Goal: Book appointment/travel/reservation

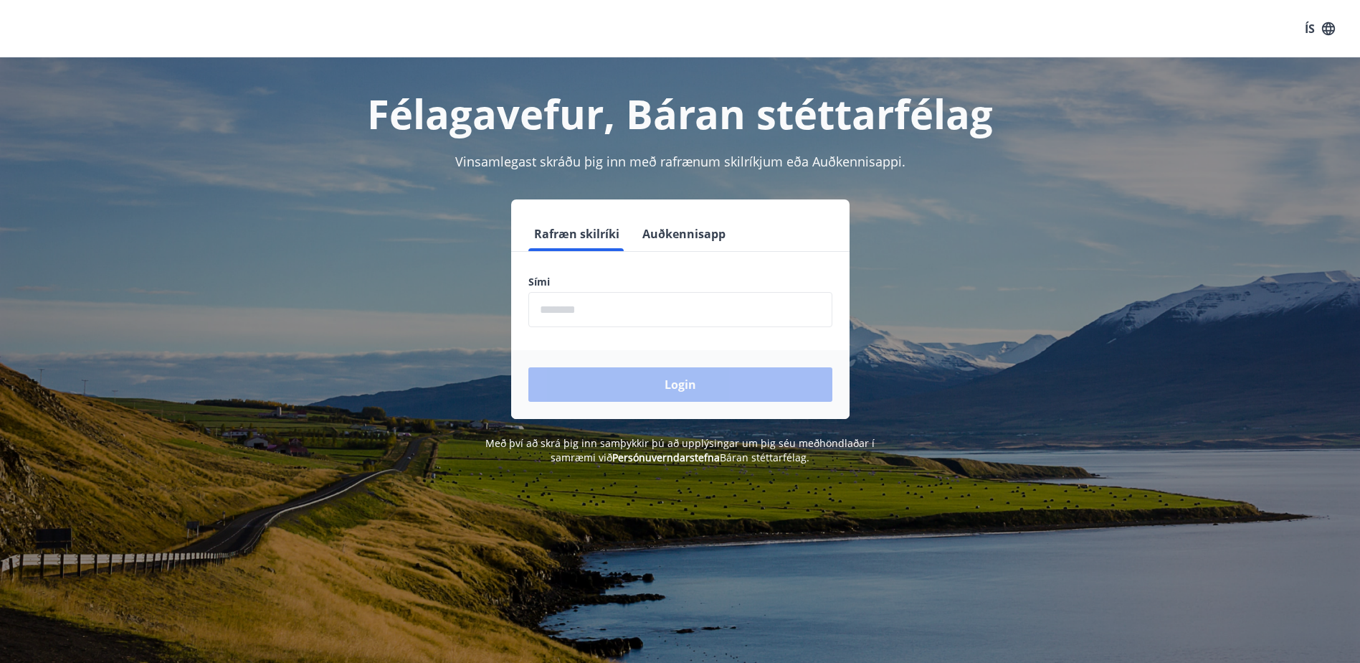
click at [540, 316] on input "phone" at bounding box center [680, 309] width 304 height 35
type input "********"
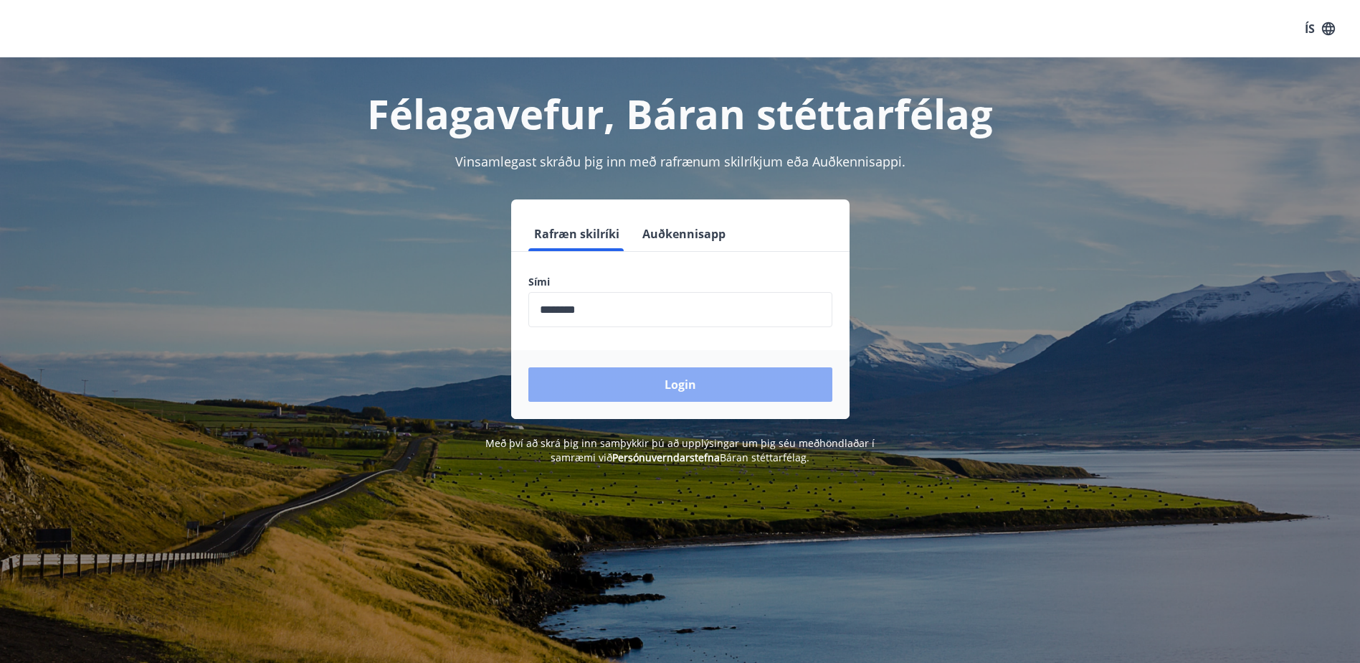
click at [630, 385] on button "Login" at bounding box center [680, 384] width 304 height 34
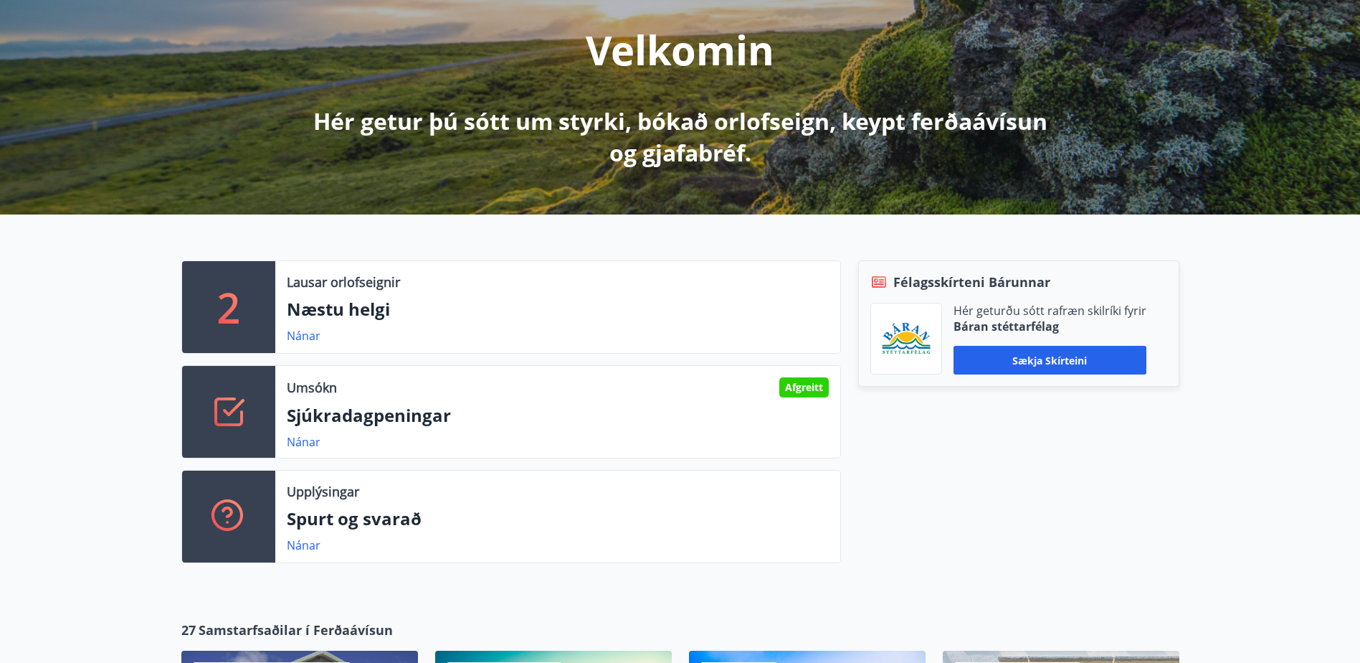
scroll to position [215, 0]
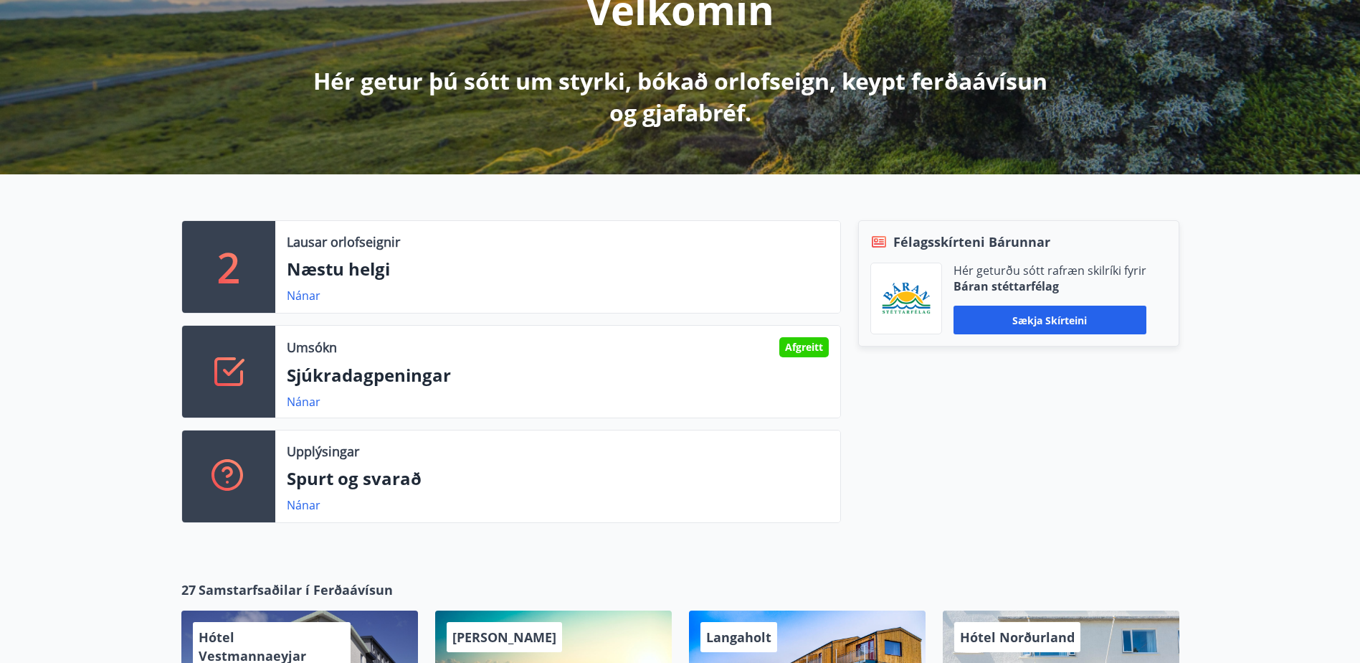
click at [231, 271] on p "2" at bounding box center [228, 267] width 23 height 54
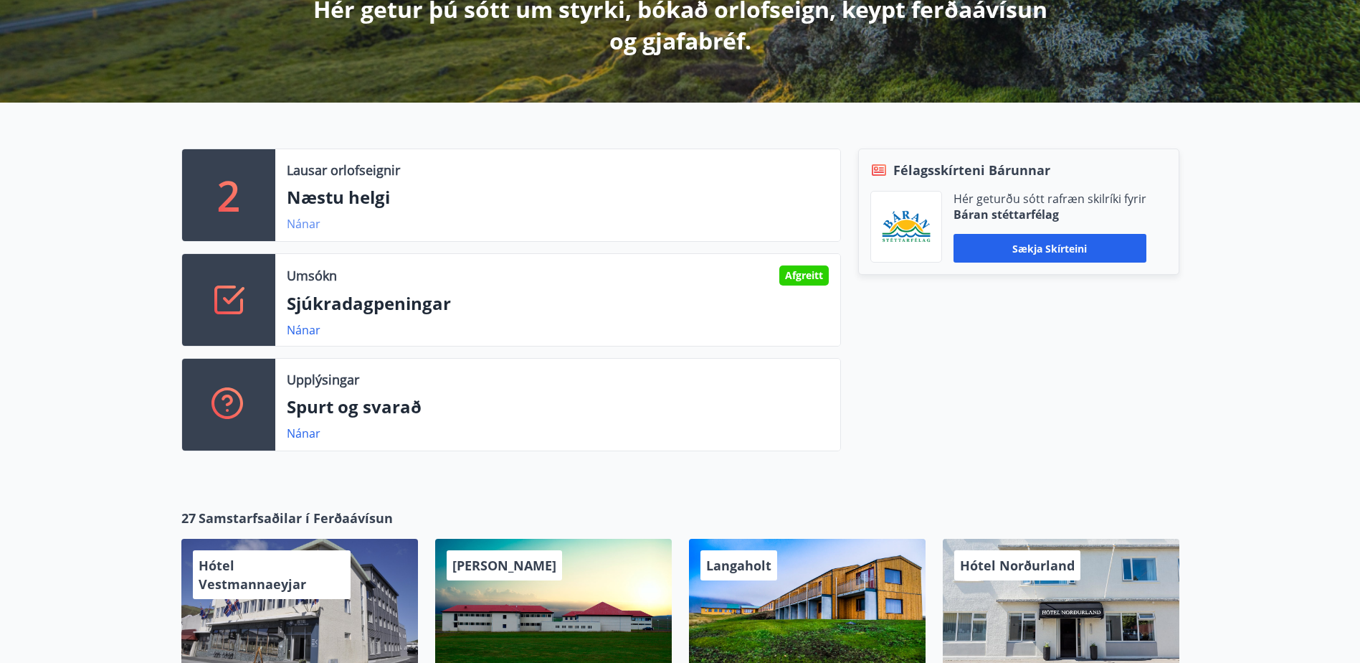
click at [295, 223] on link "Nánar" at bounding box center [304, 224] width 34 height 16
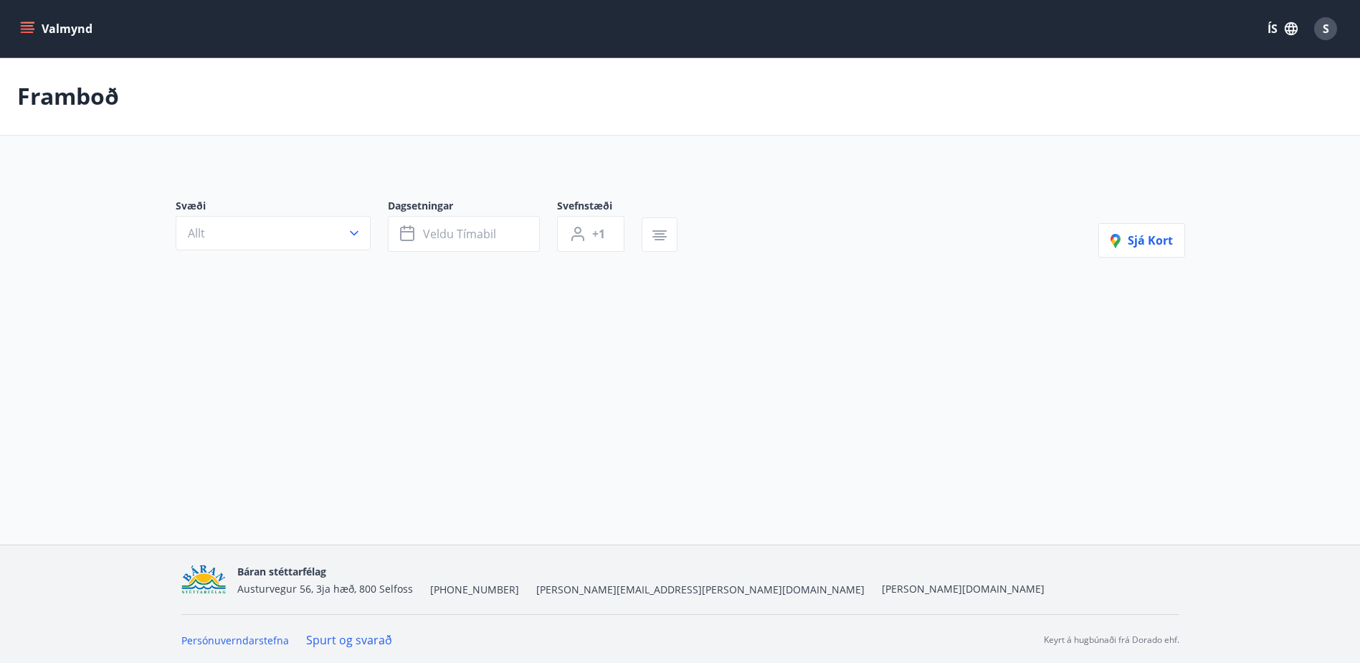
type input "*"
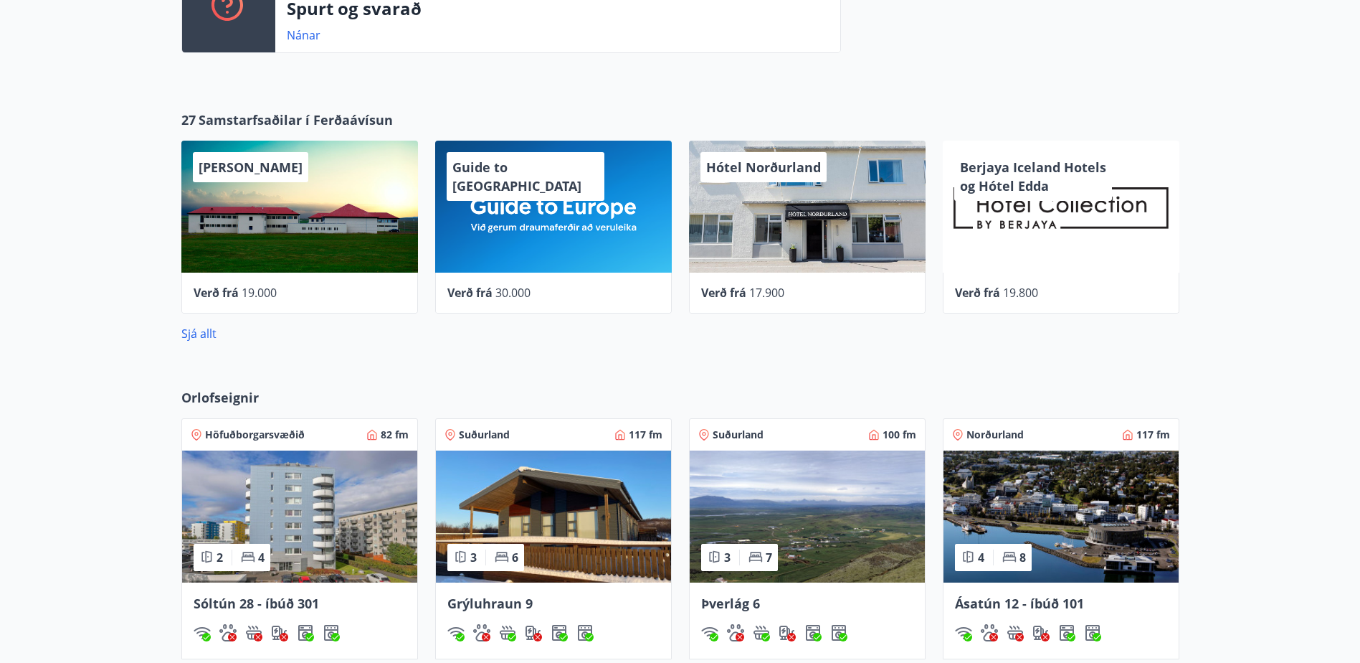
scroll to position [789, 0]
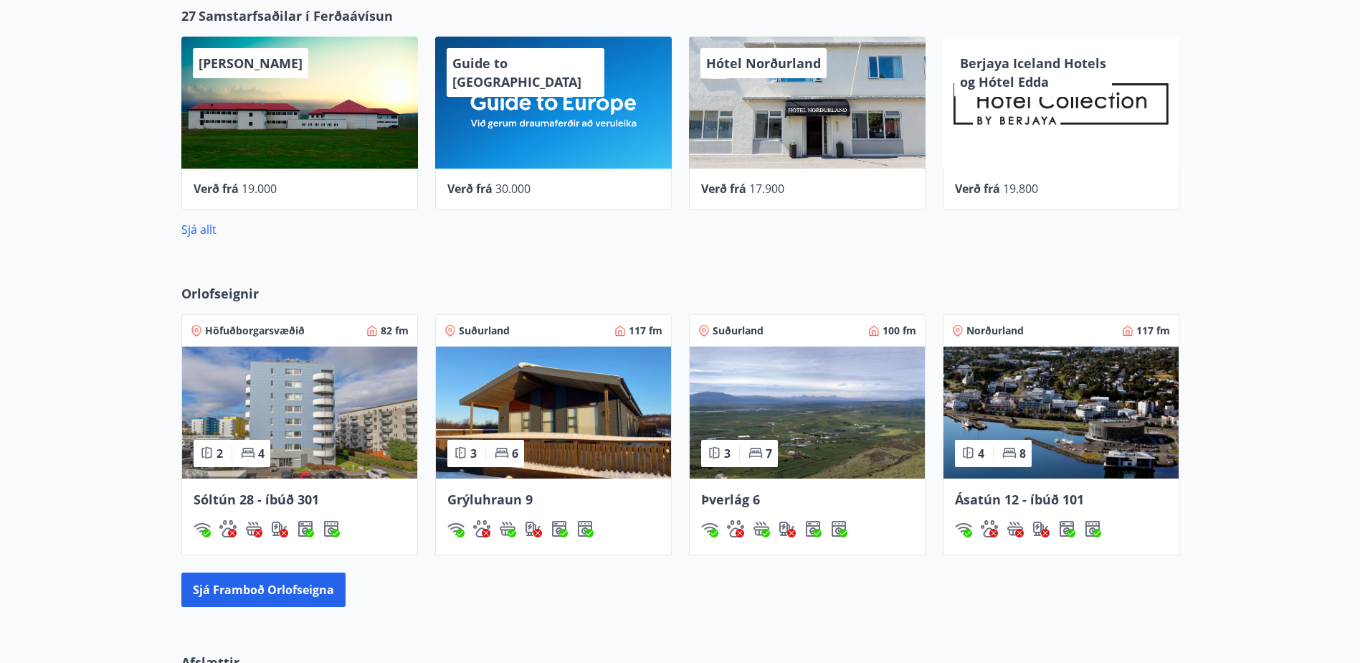
click at [489, 501] on span "Grýluhraun 9" at bounding box center [489, 498] width 85 height 17
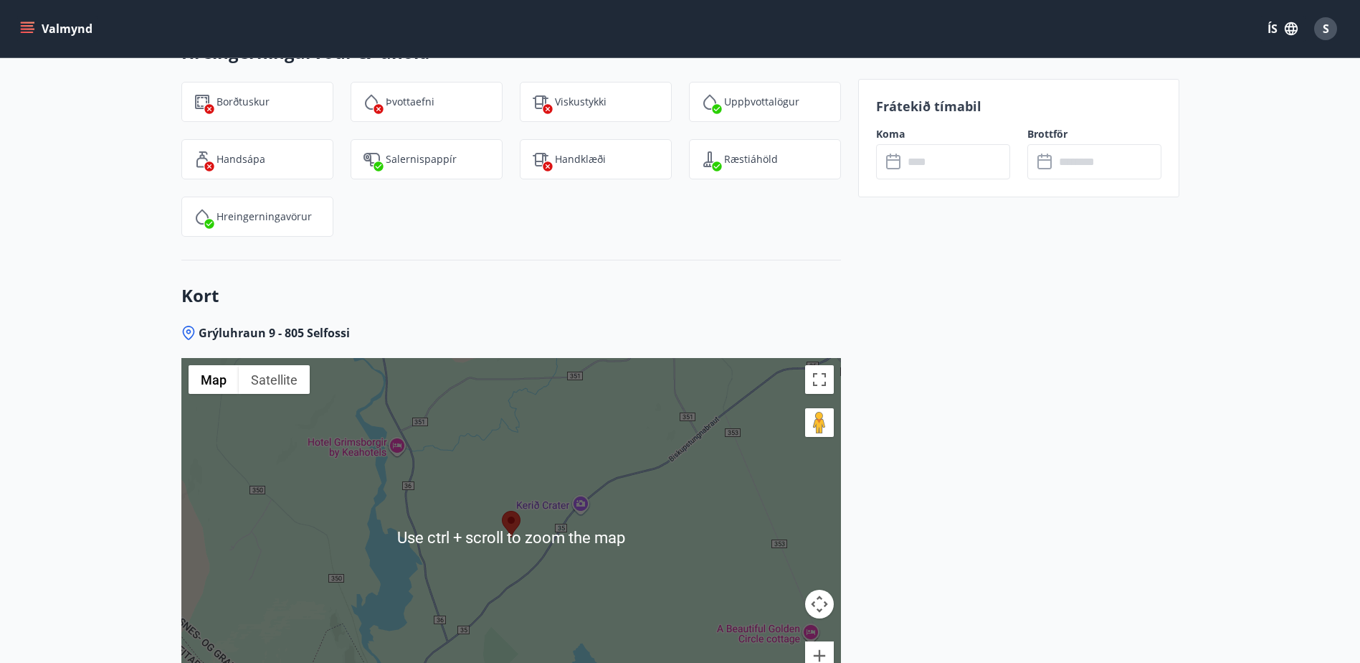
scroll to position [2892, 0]
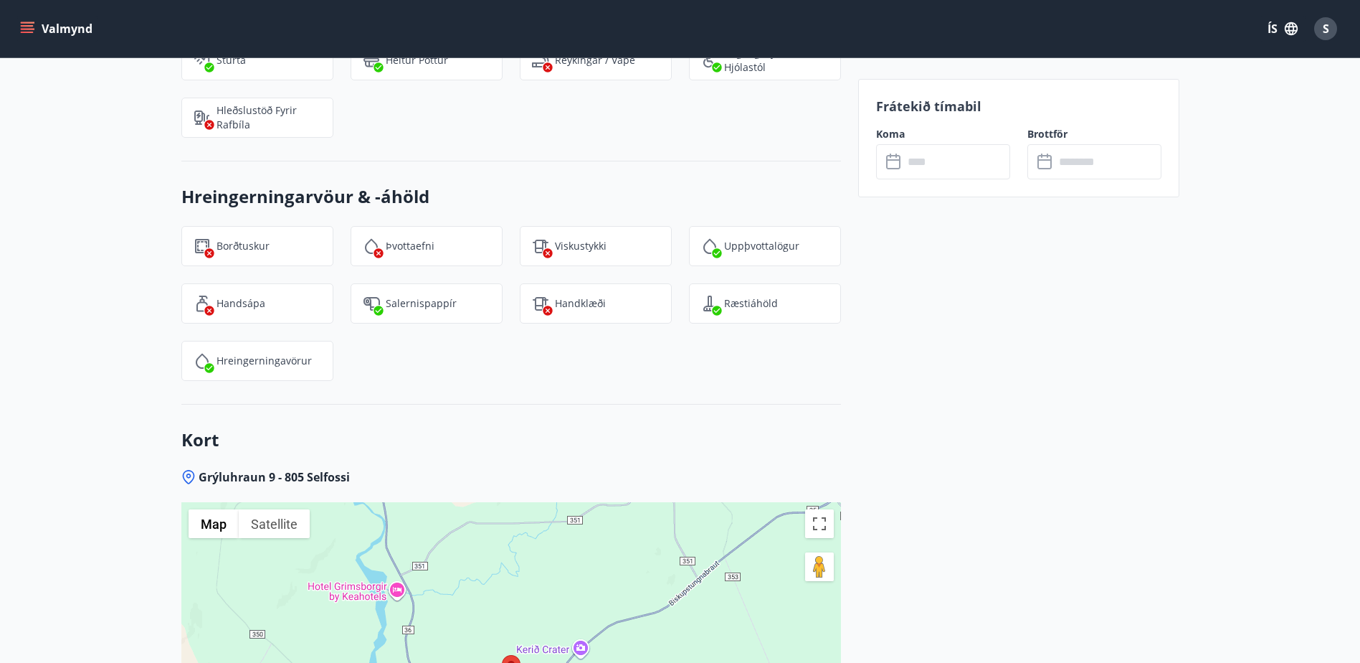
click at [933, 154] on input "text" at bounding box center [957, 161] width 107 height 35
click at [959, 169] on input "text" at bounding box center [957, 161] width 107 height 35
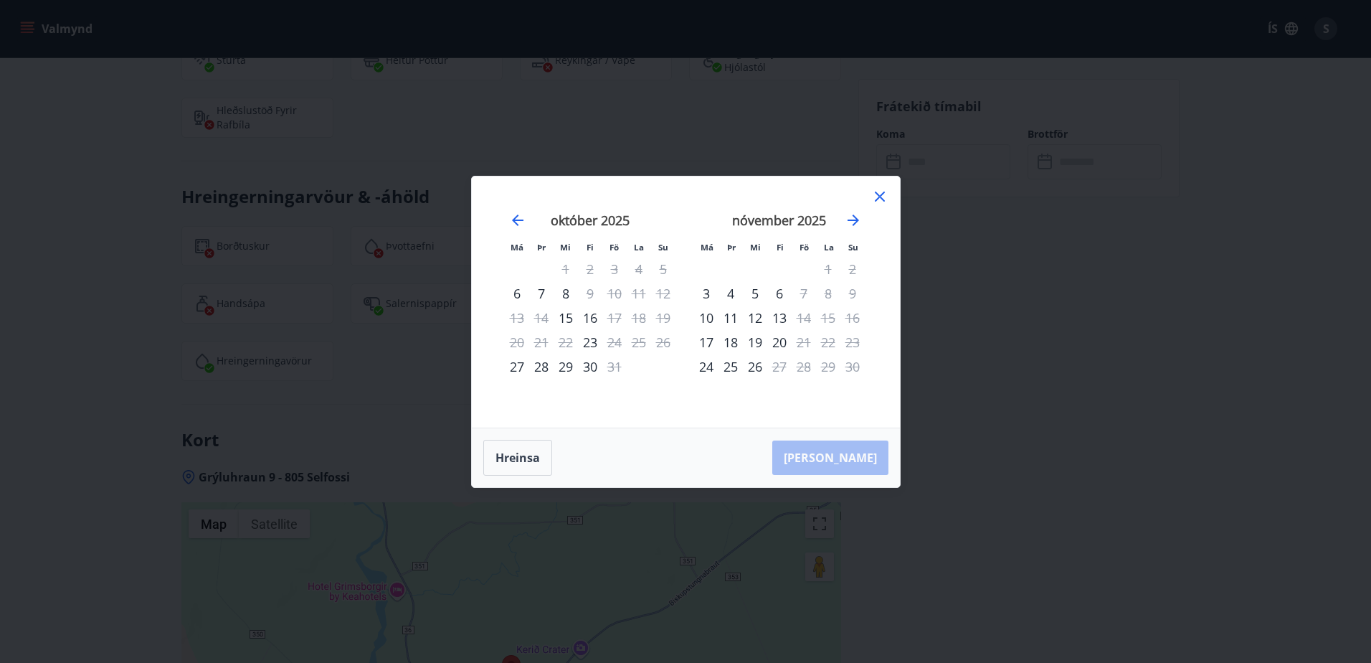
click at [878, 199] on icon at bounding box center [879, 196] width 17 height 17
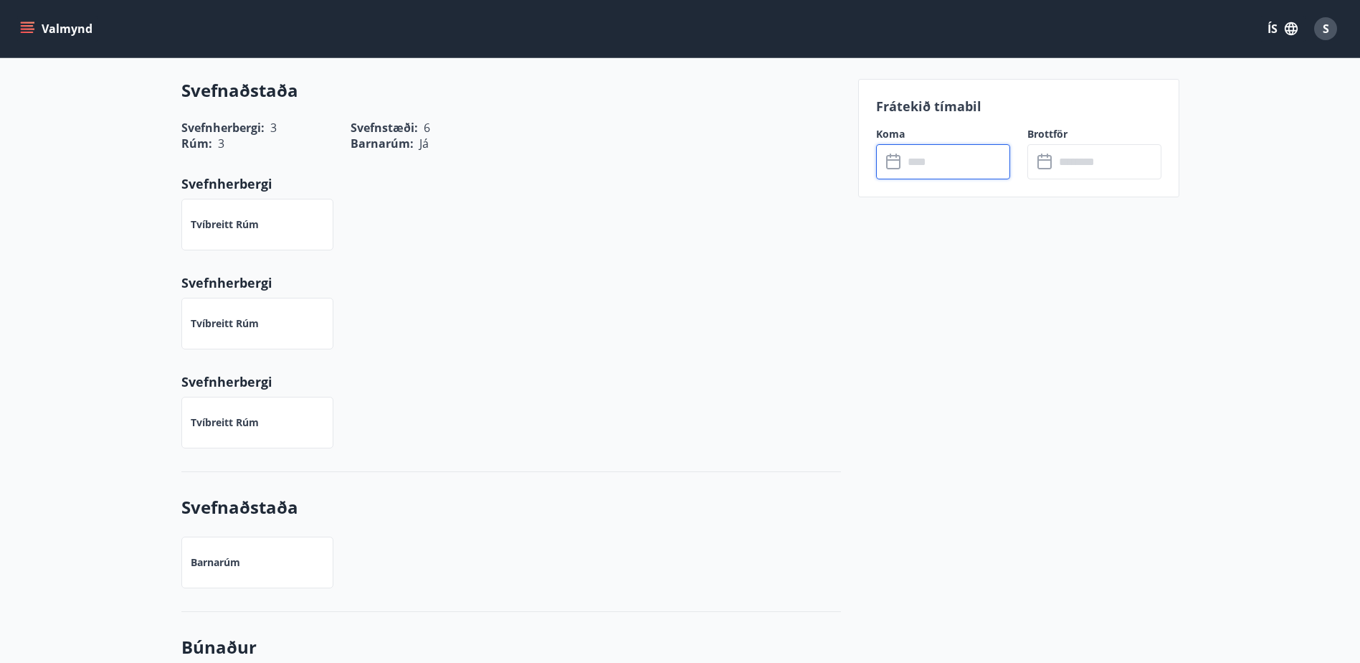
scroll to position [1745, 0]
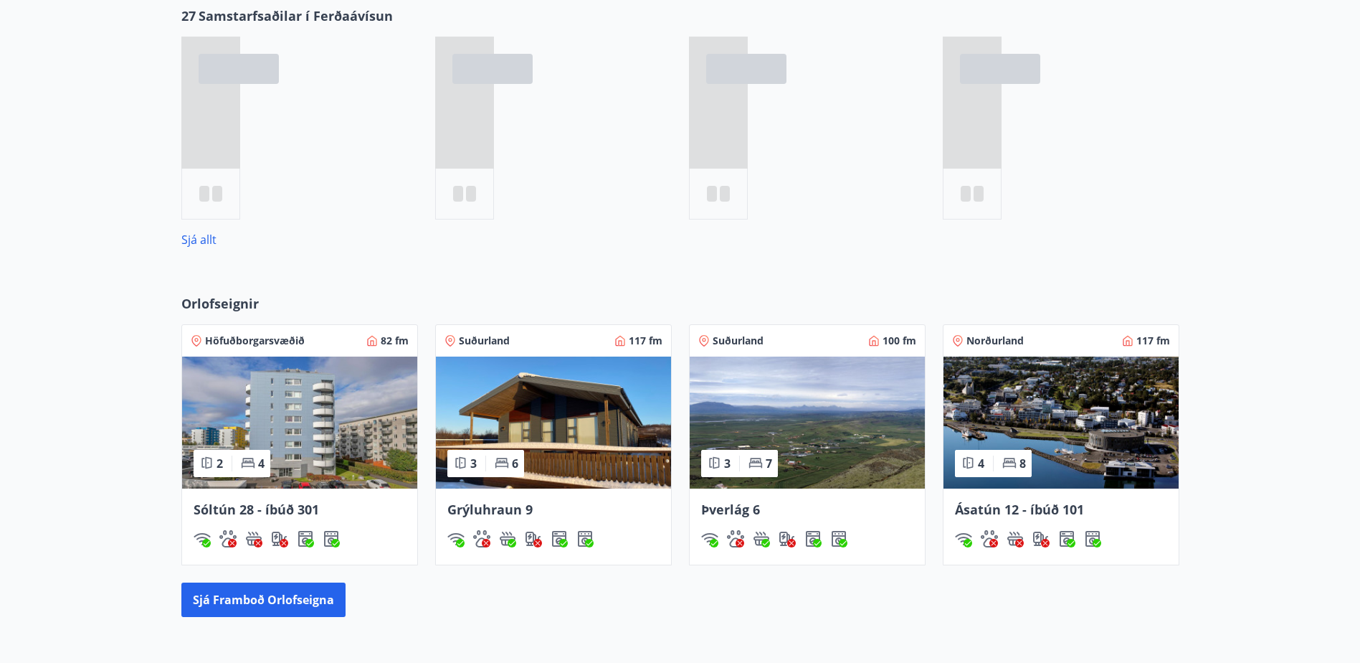
scroll to position [832, 0]
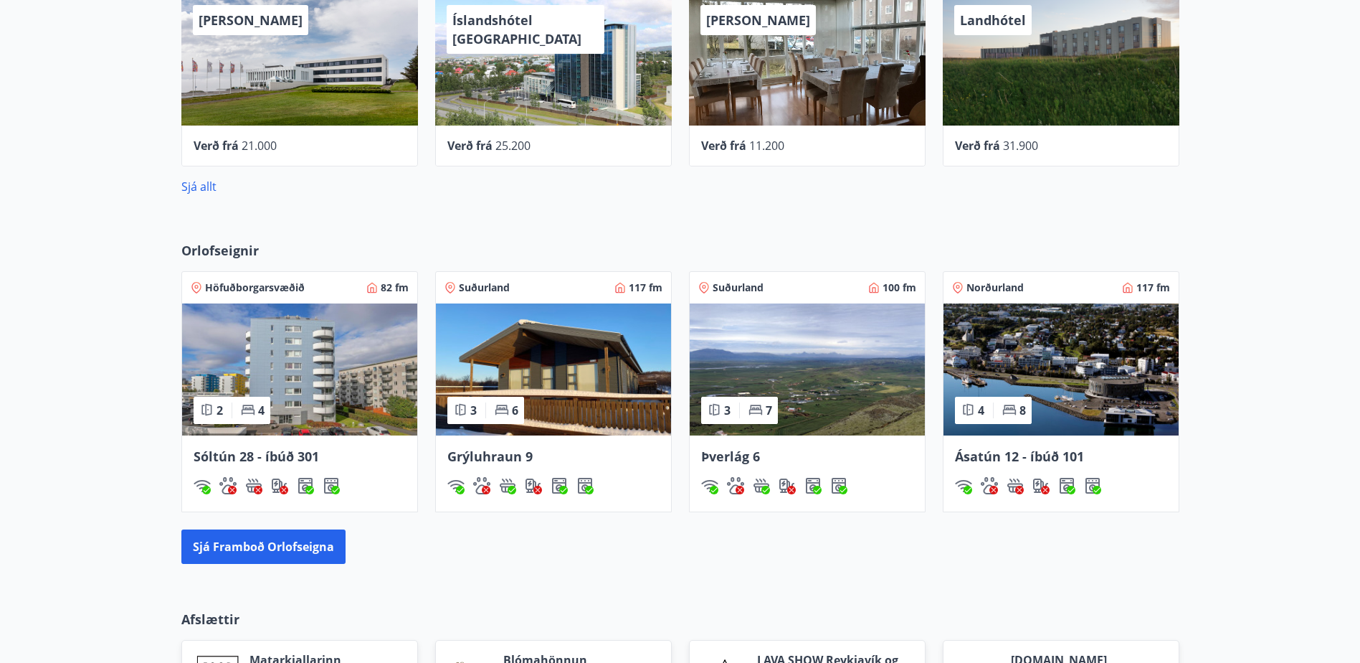
click at [744, 465] on div "Þverlág 6" at bounding box center [807, 473] width 235 height 76
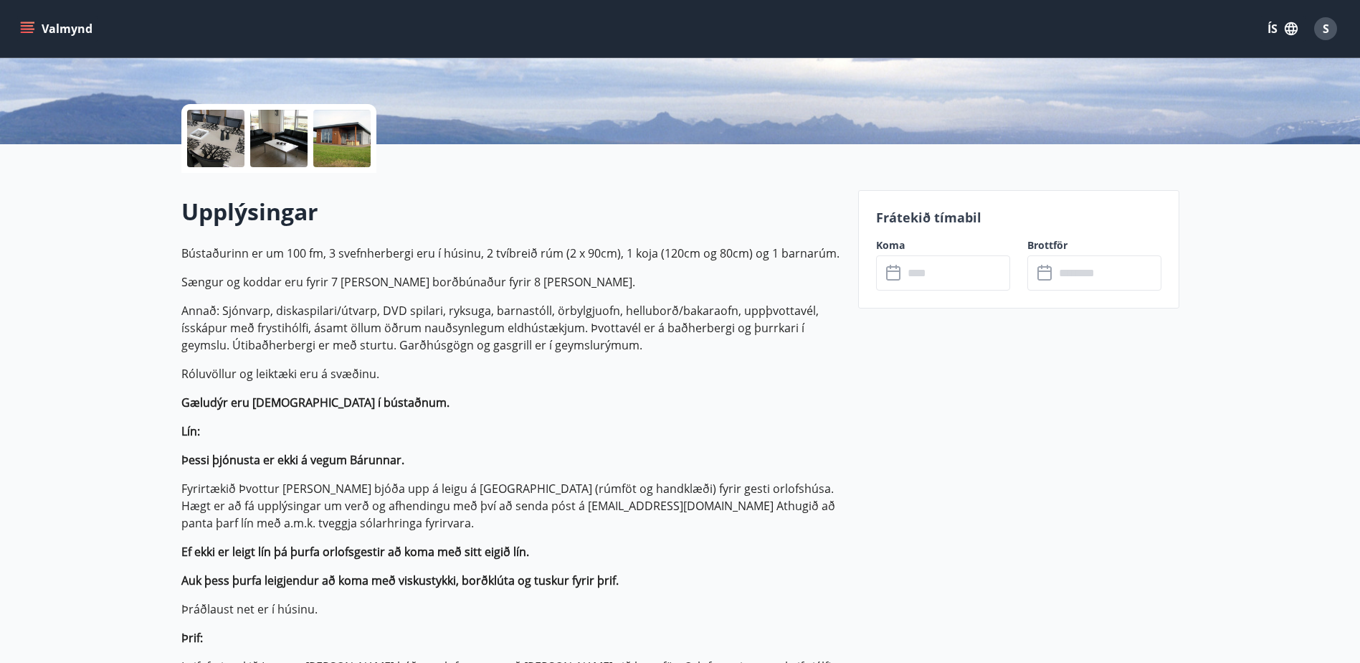
scroll to position [287, 0]
click at [913, 272] on input "text" at bounding box center [957, 272] width 107 height 35
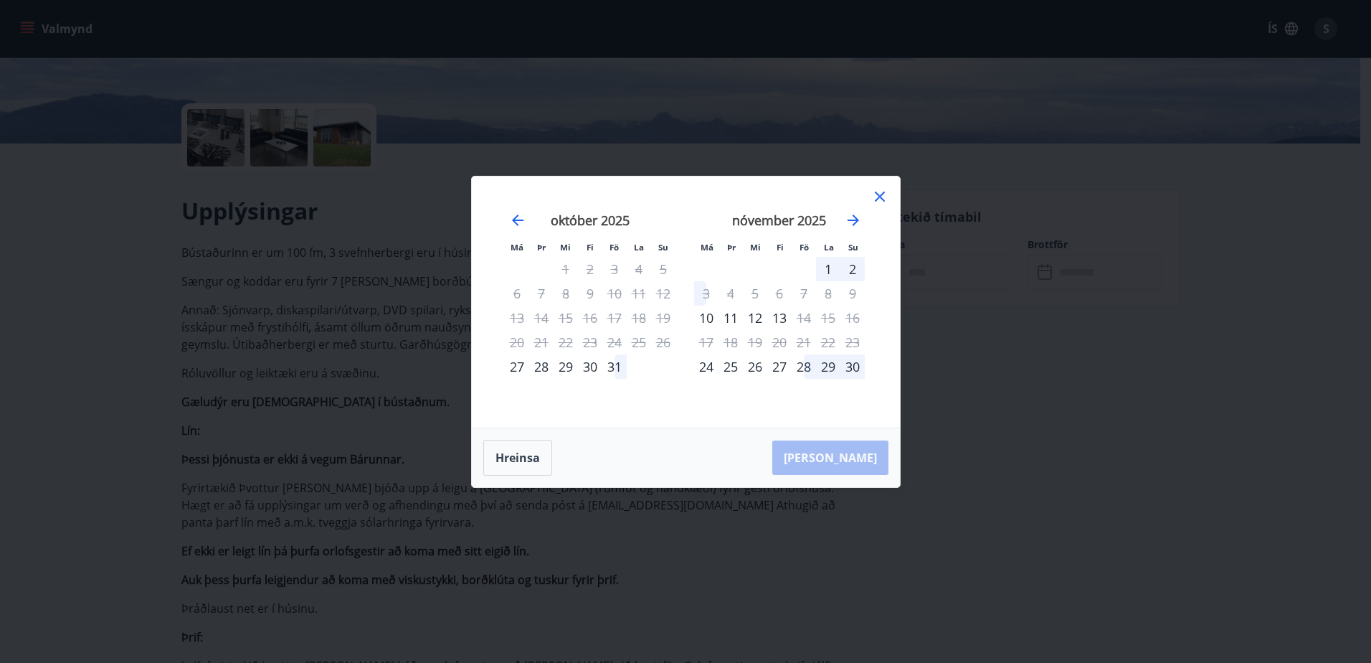
click at [883, 191] on icon at bounding box center [879, 196] width 17 height 17
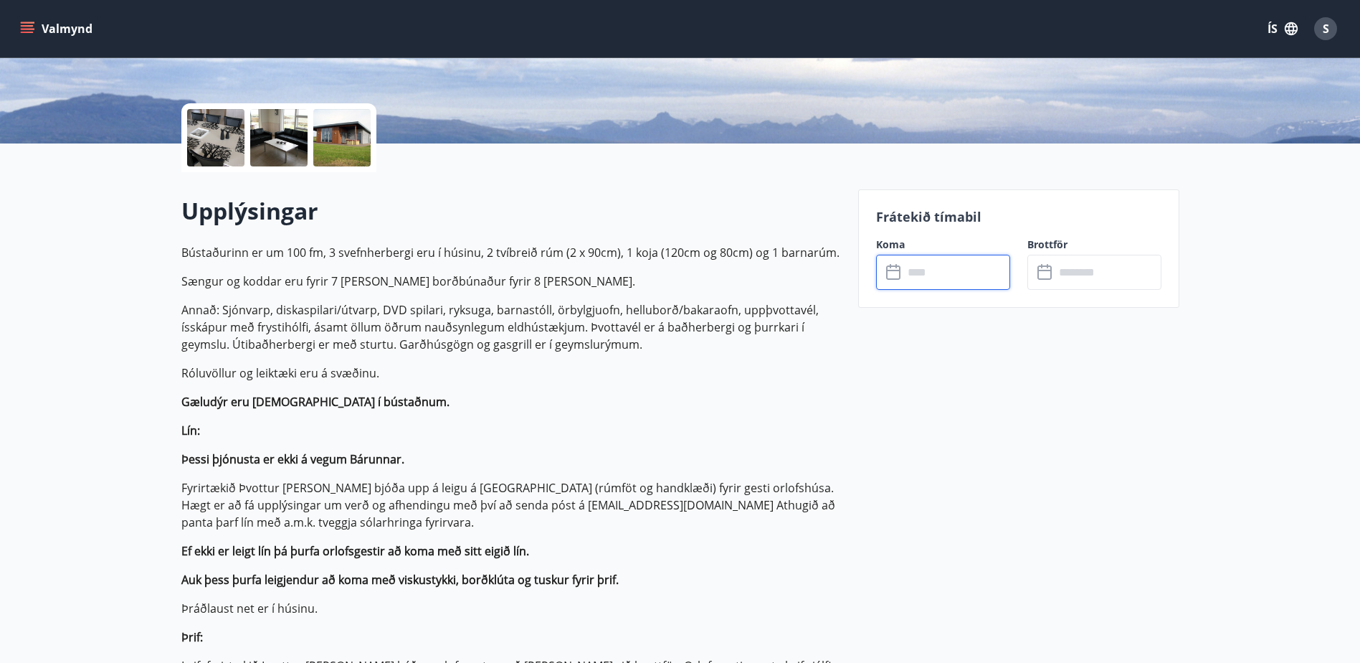
click at [939, 267] on input "text" at bounding box center [957, 272] width 107 height 35
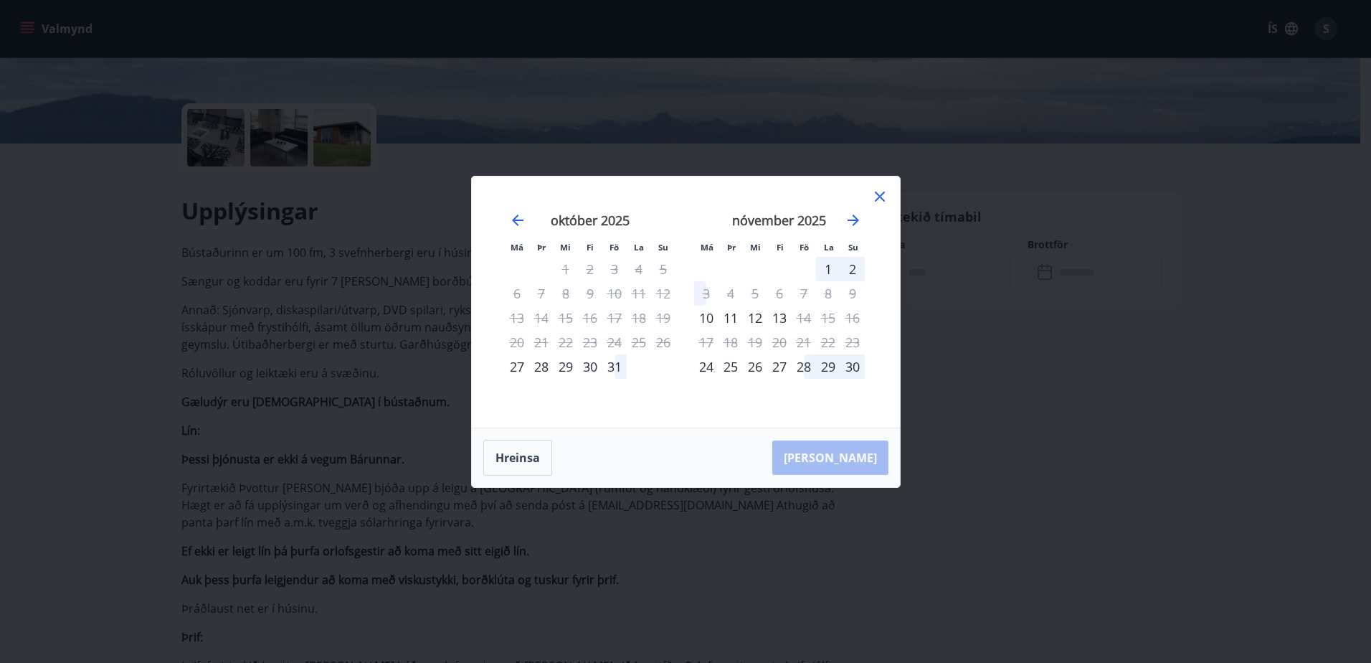
click at [878, 195] on icon at bounding box center [880, 196] width 10 height 10
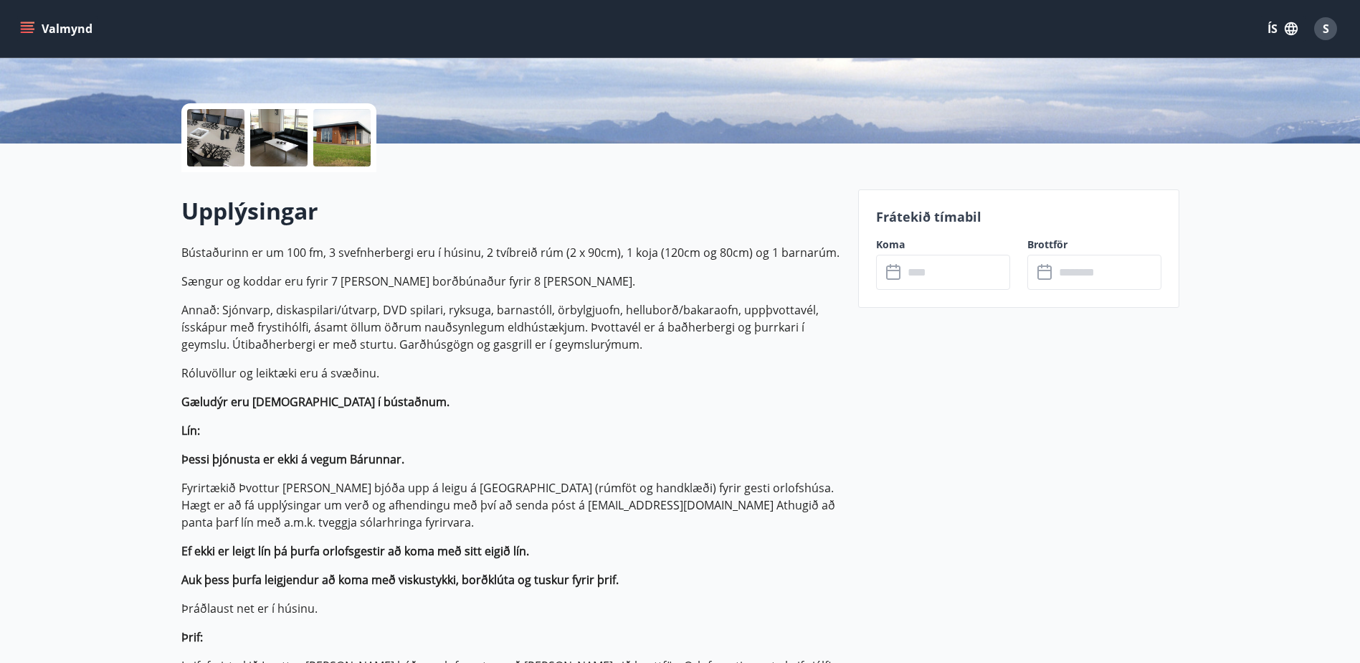
click at [902, 278] on icon at bounding box center [894, 272] width 17 height 17
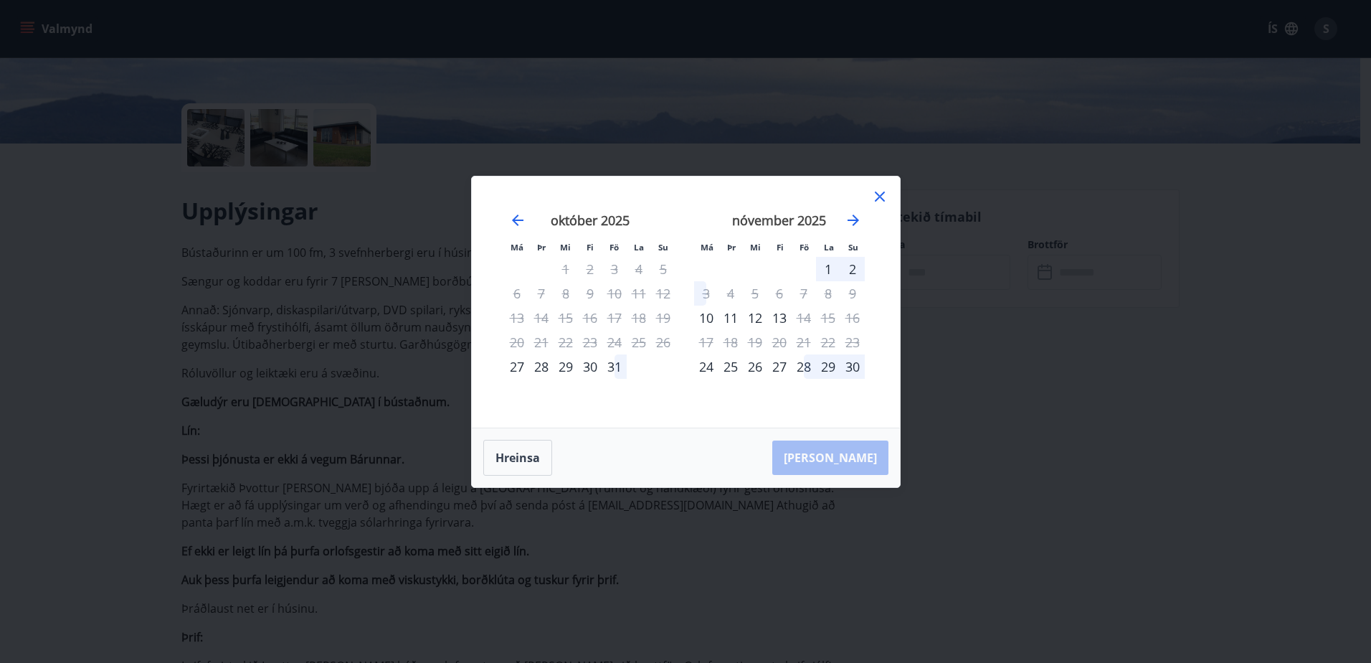
click at [876, 196] on icon at bounding box center [879, 196] width 17 height 17
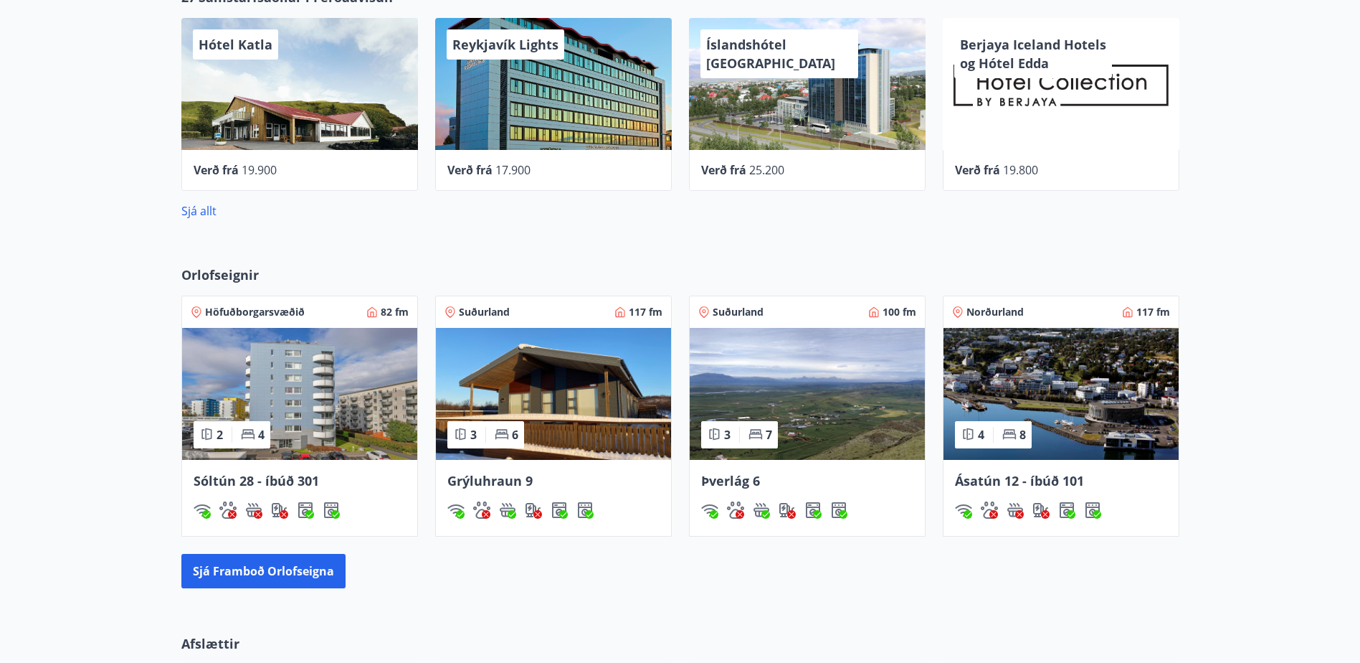
scroll to position [803, 0]
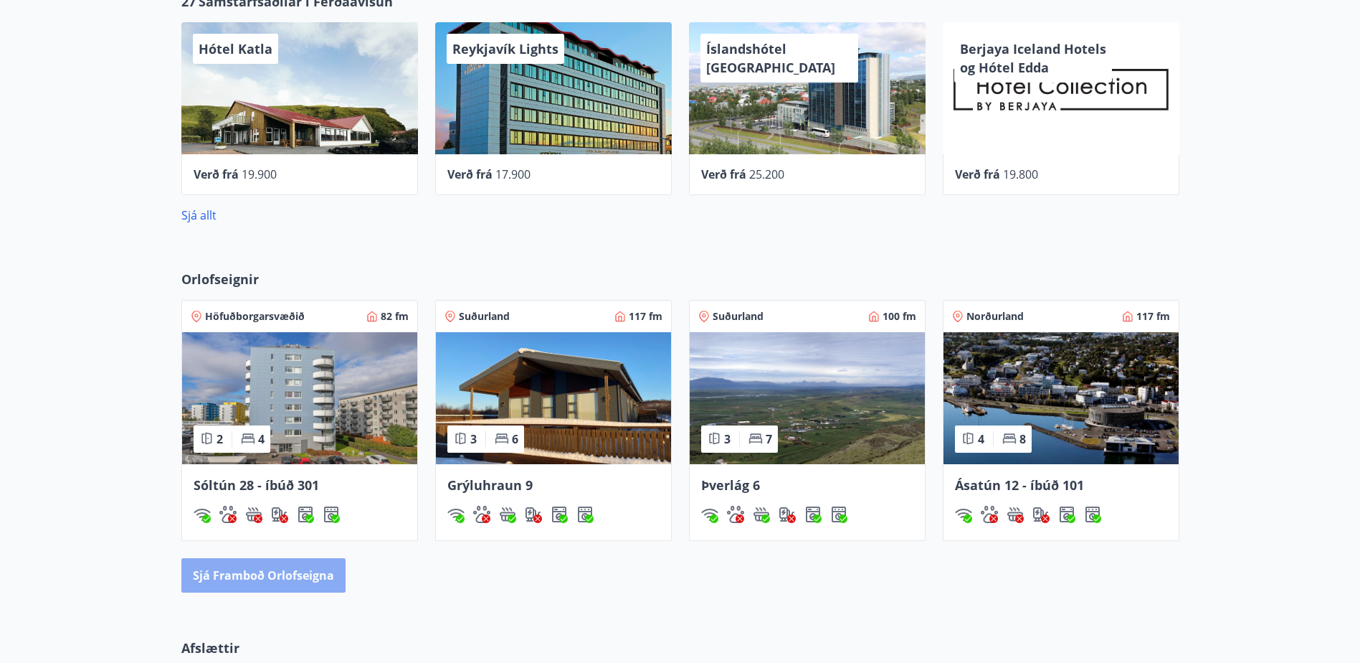
click at [281, 575] on button "Sjá framboð orlofseigna" at bounding box center [263, 575] width 164 height 34
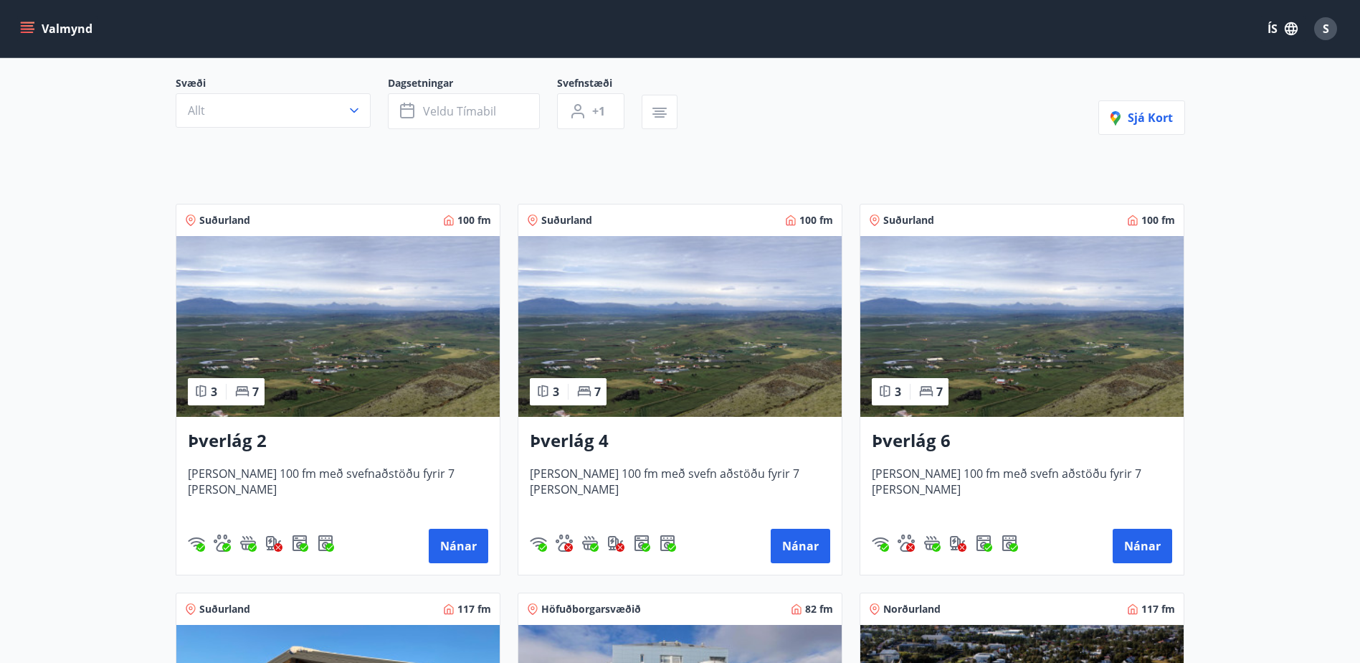
scroll to position [143, 0]
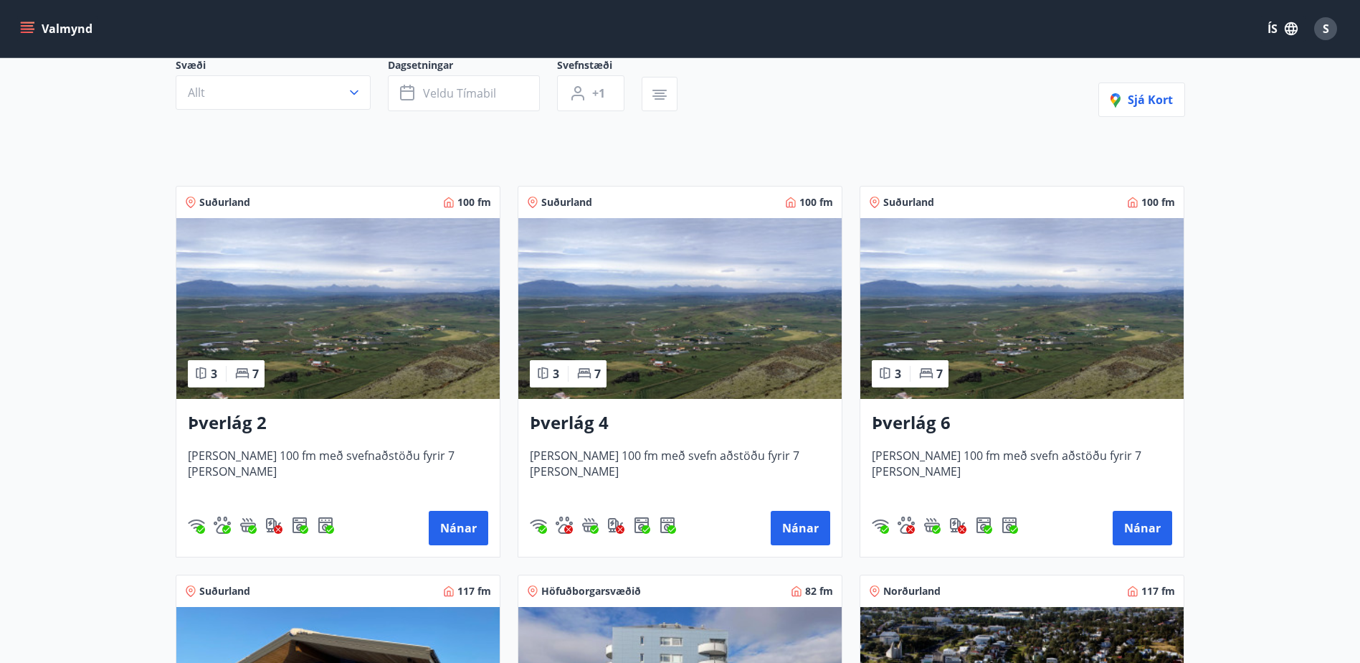
click at [240, 427] on h3 "Þverlág 2" at bounding box center [338, 423] width 300 height 26
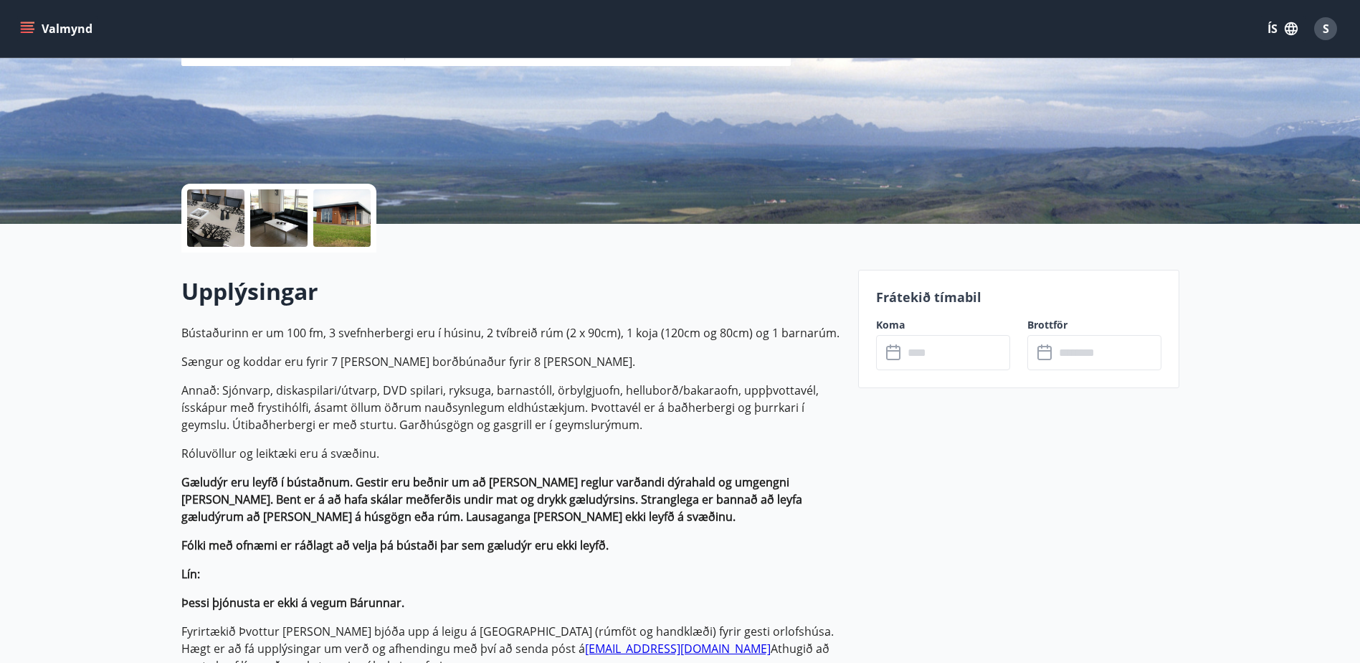
scroll to position [215, 0]
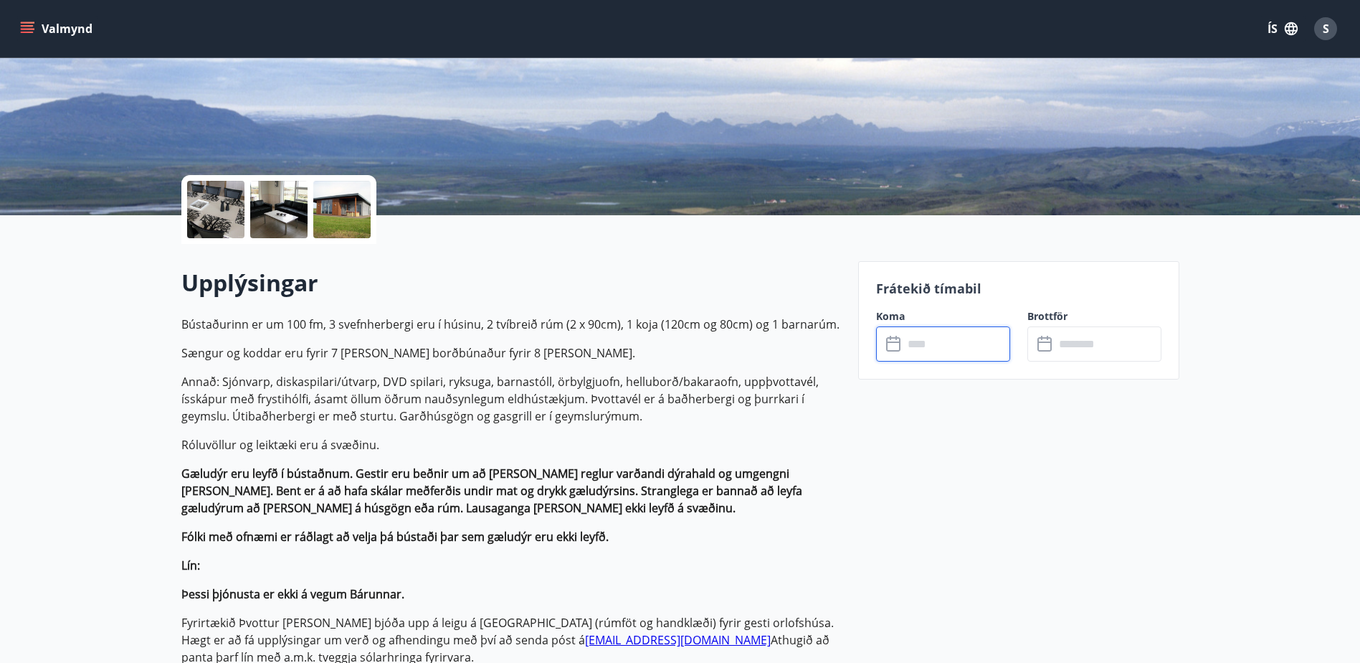
click at [912, 349] on input "text" at bounding box center [957, 343] width 107 height 35
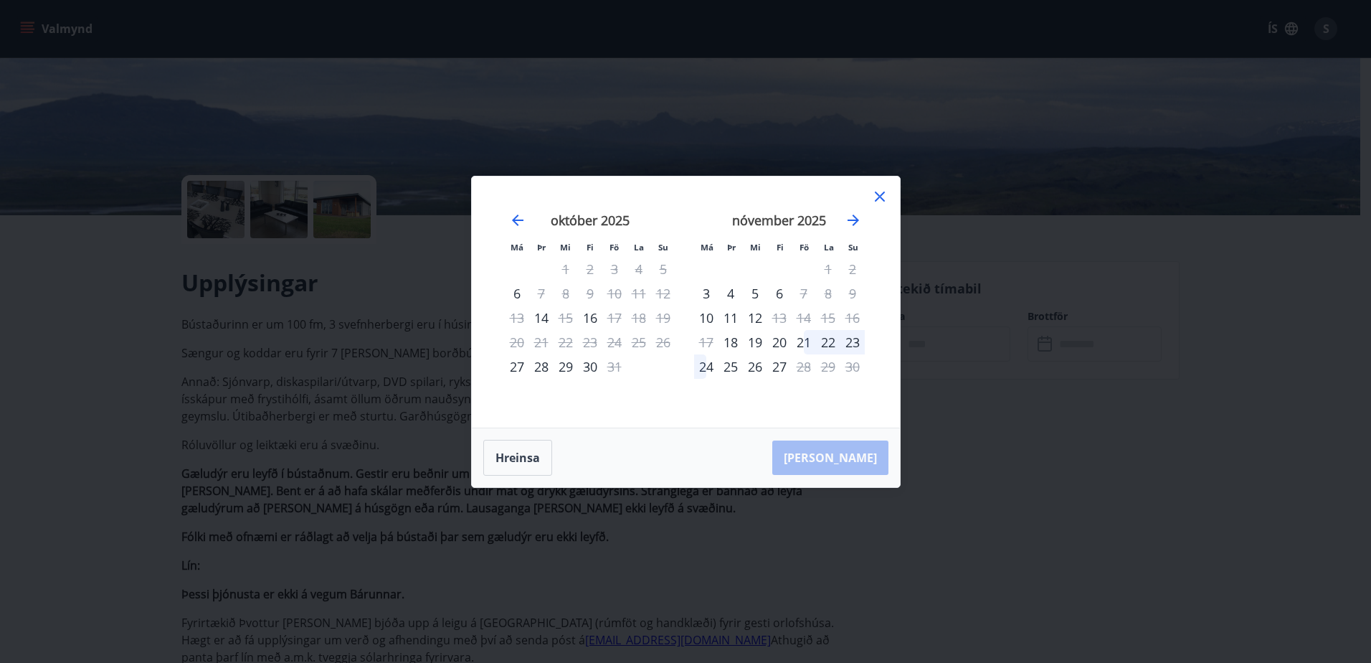
click at [877, 197] on icon at bounding box center [879, 196] width 17 height 17
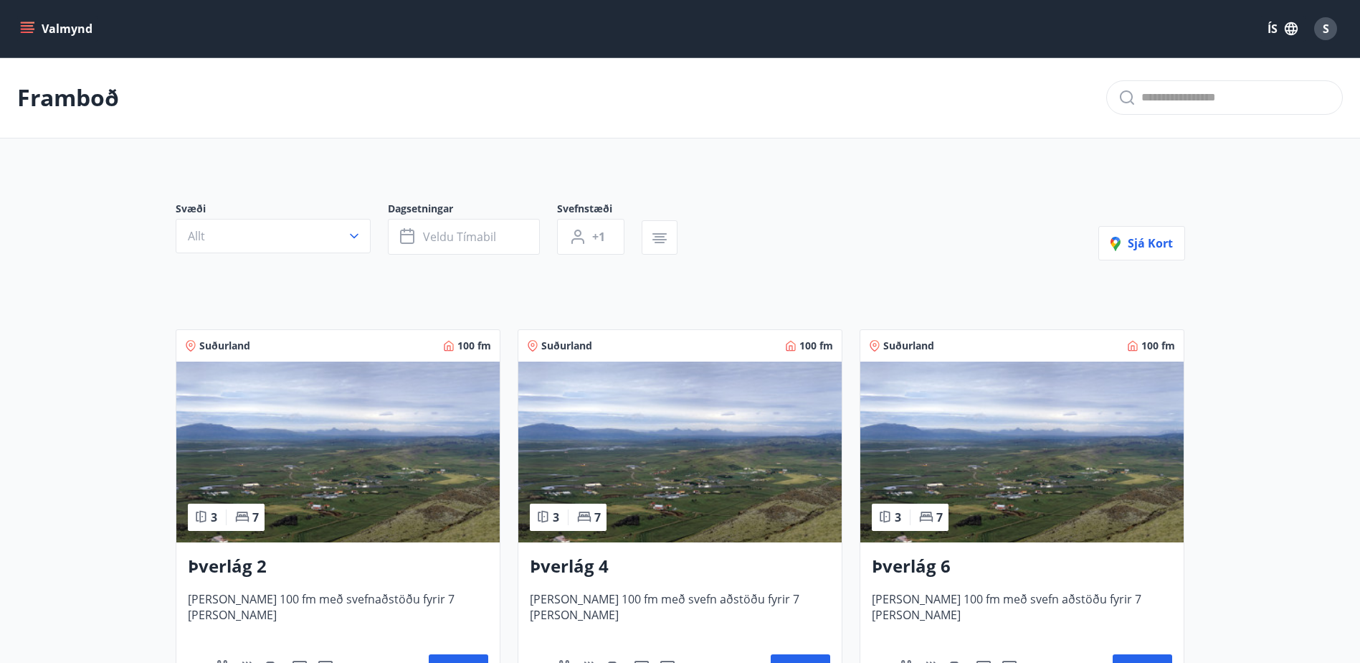
click at [572, 564] on h3 "Þverlág 4" at bounding box center [680, 567] width 300 height 26
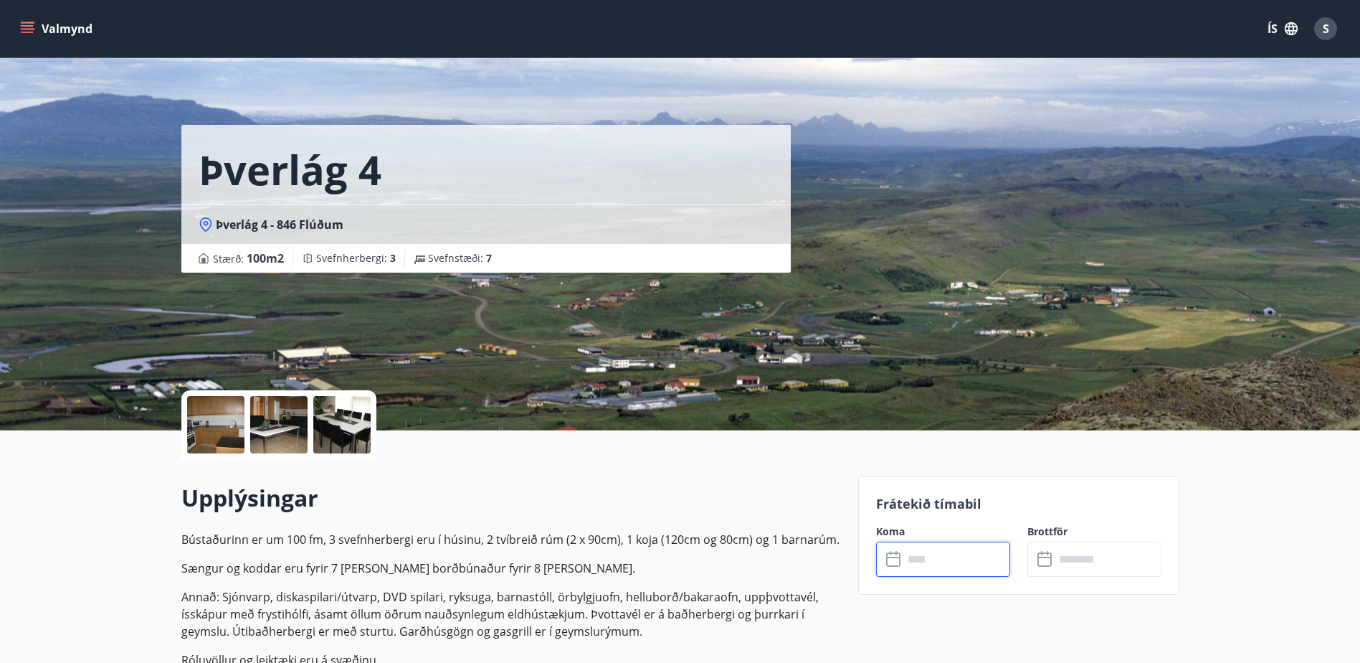
click at [906, 566] on input "text" at bounding box center [957, 558] width 107 height 35
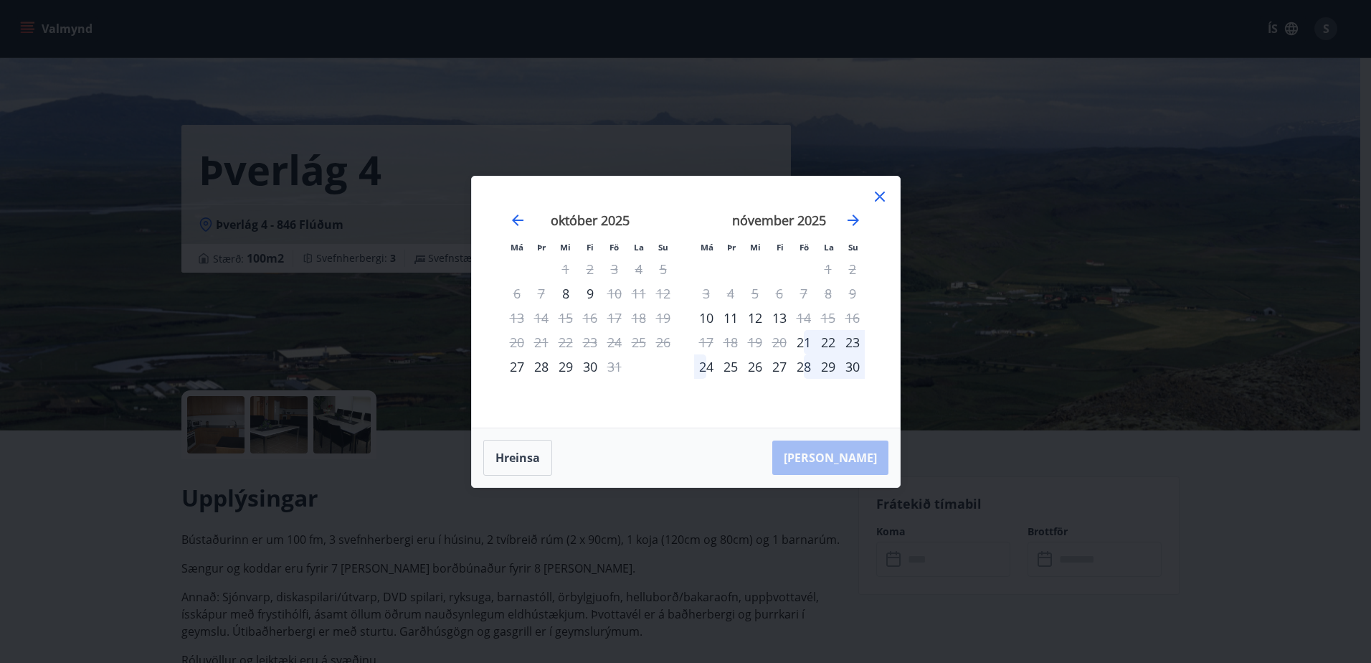
click at [878, 199] on icon at bounding box center [879, 196] width 17 height 17
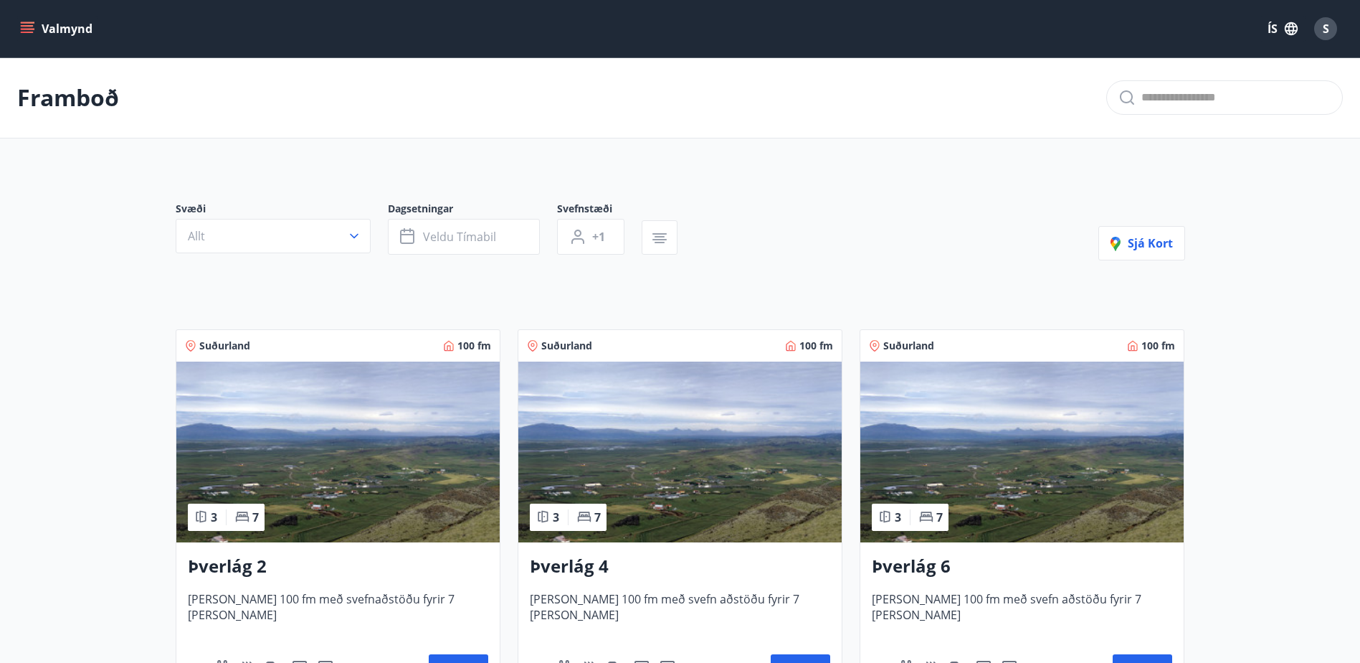
click at [919, 570] on h3 "Þverlág 6" at bounding box center [1022, 567] width 300 height 26
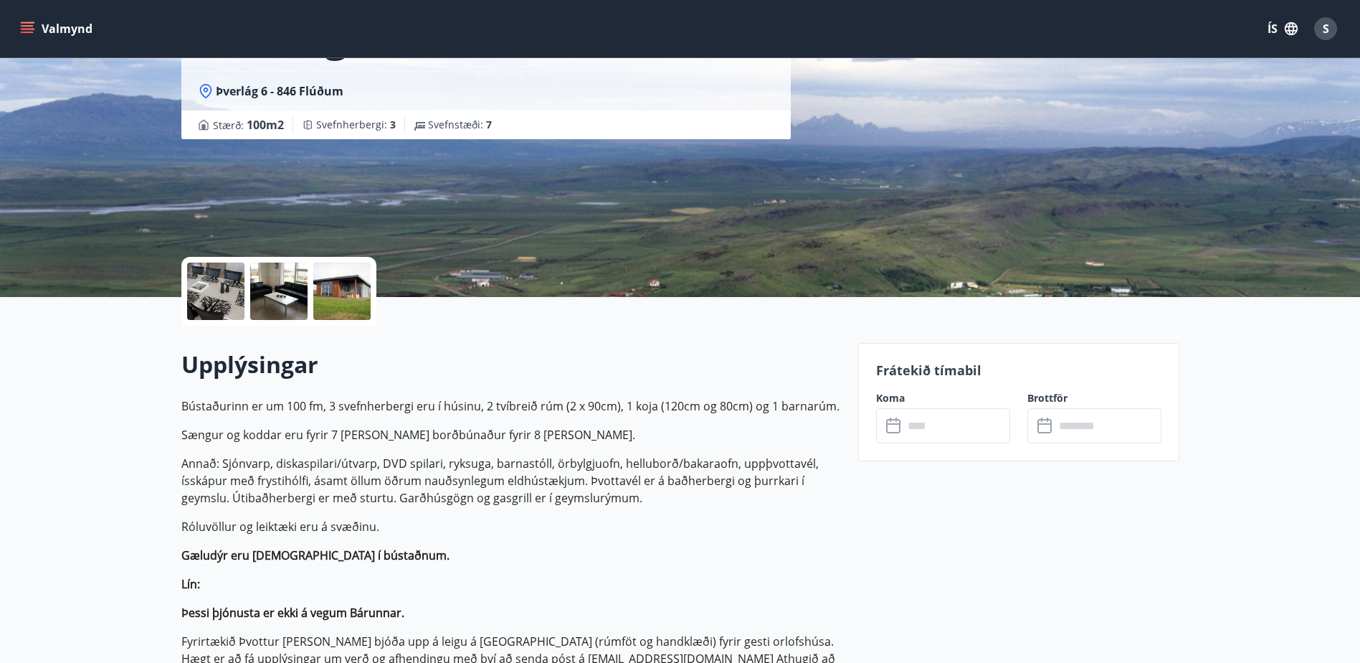
scroll to position [143, 0]
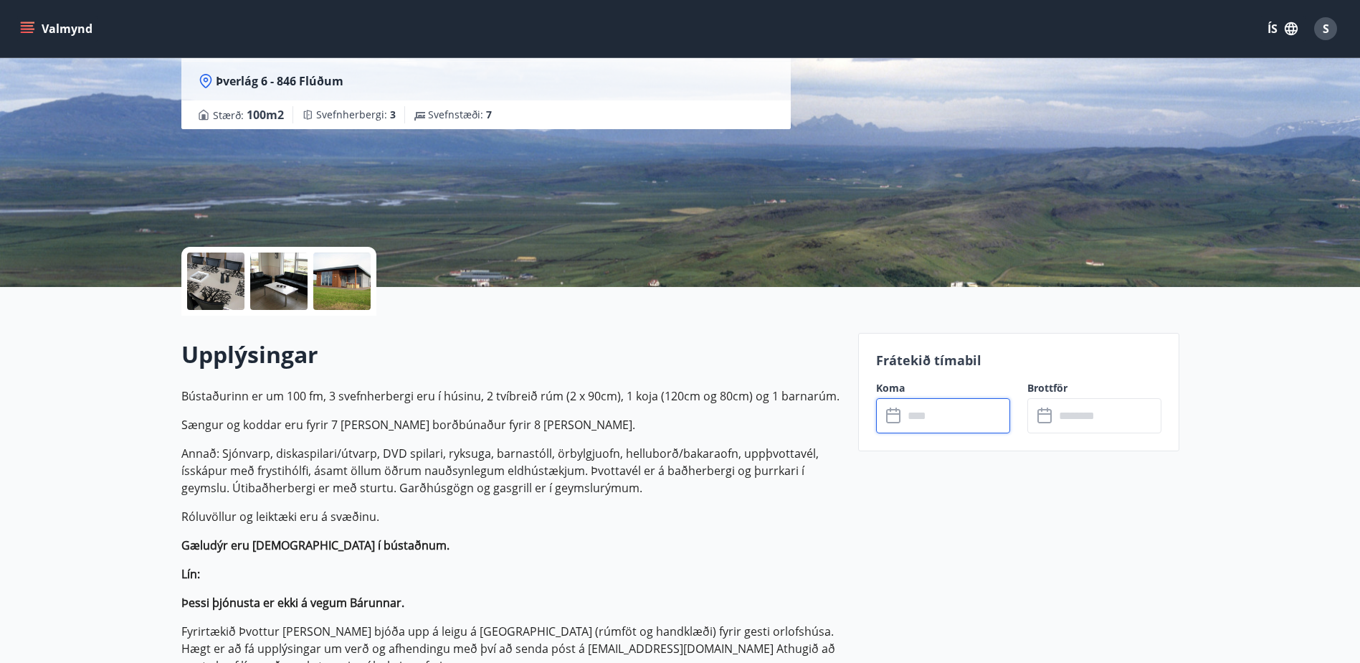
click at [913, 419] on input "text" at bounding box center [957, 415] width 107 height 35
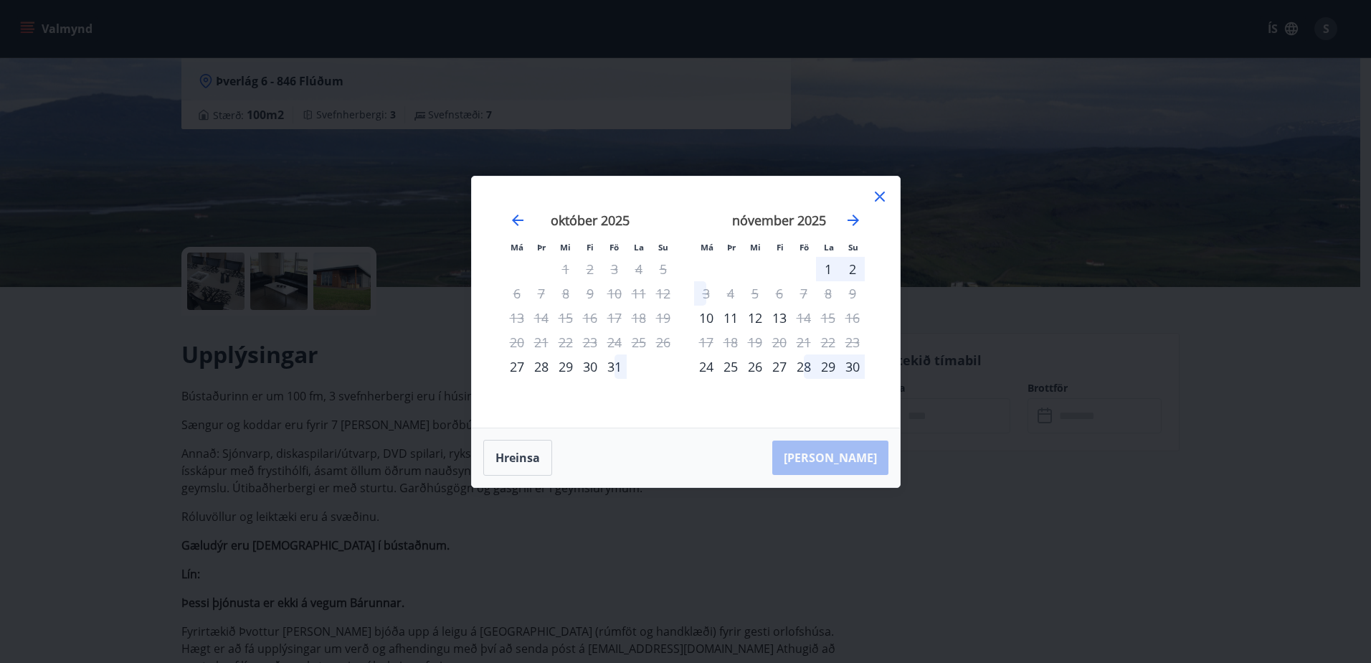
click at [878, 200] on icon at bounding box center [879, 196] width 17 height 17
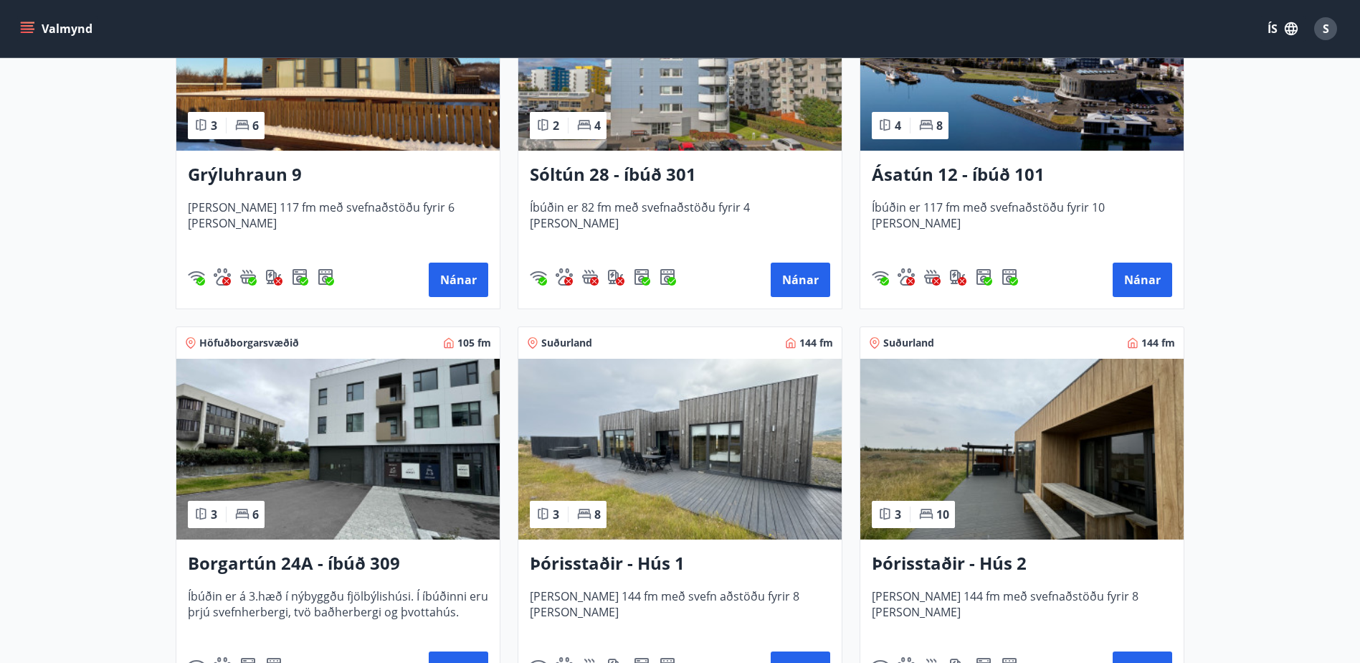
scroll to position [860, 0]
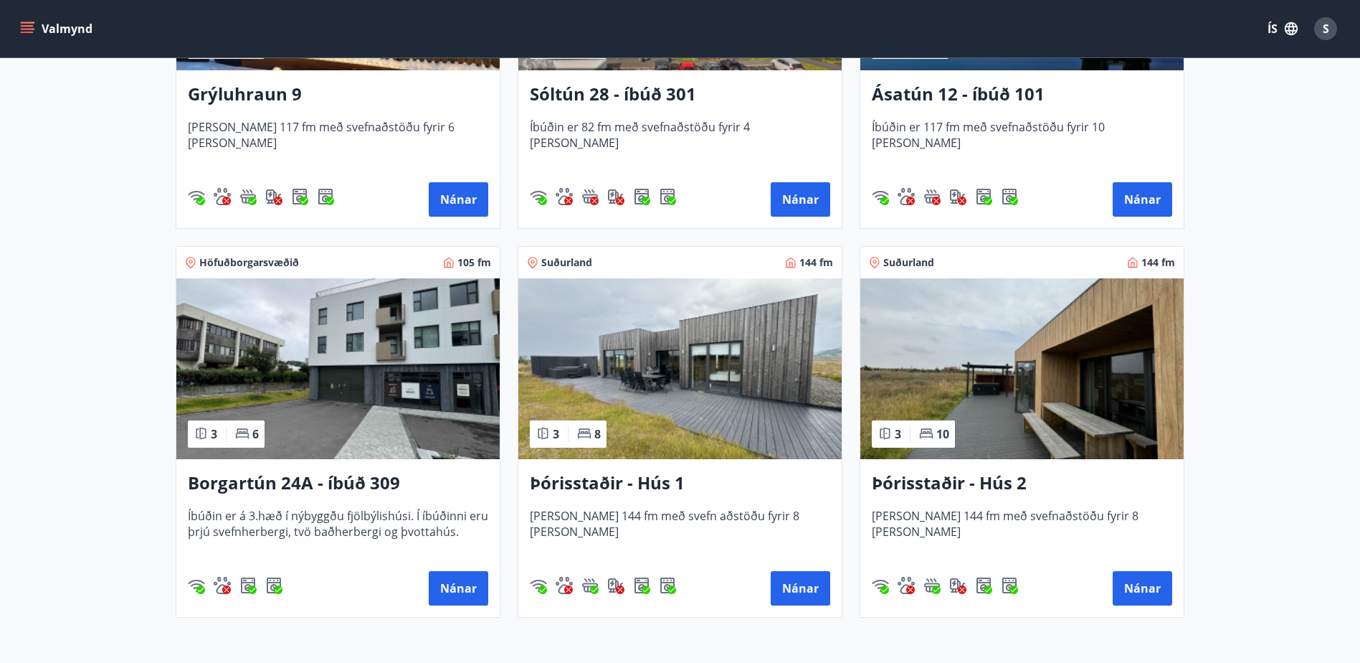
click at [621, 483] on h3 "Þórisstaðir - Hús 1" at bounding box center [680, 483] width 300 height 26
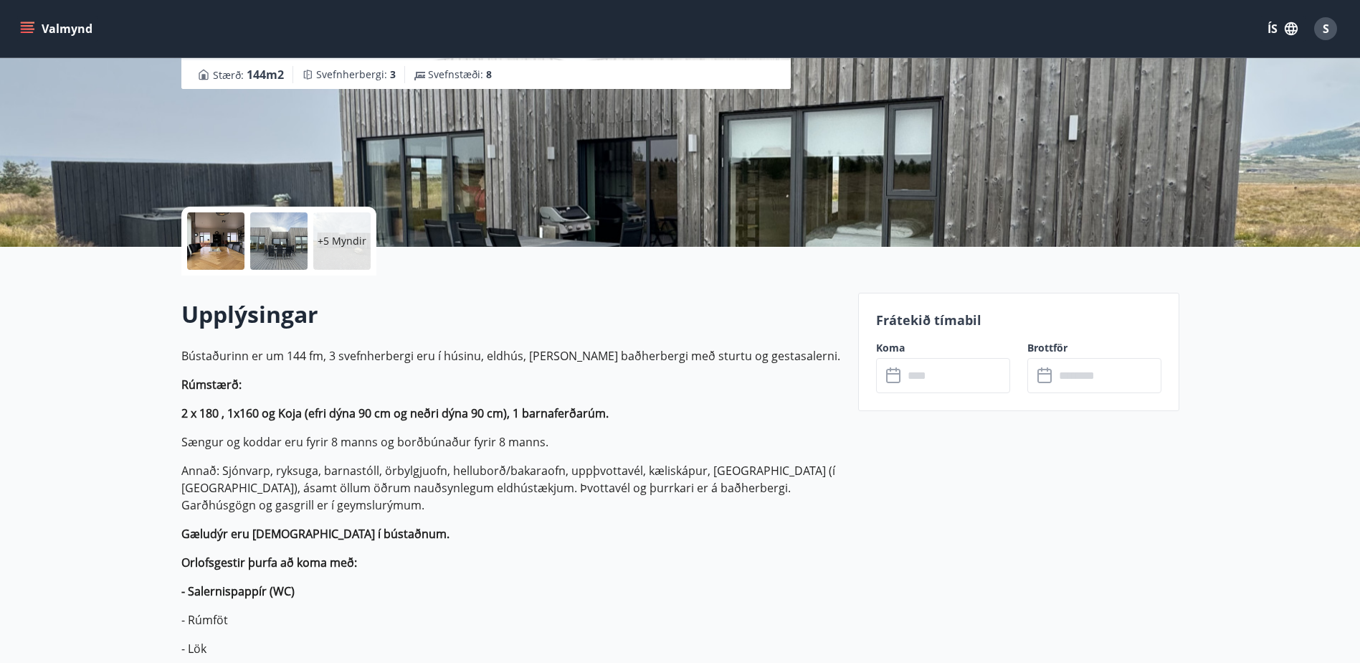
scroll to position [215, 0]
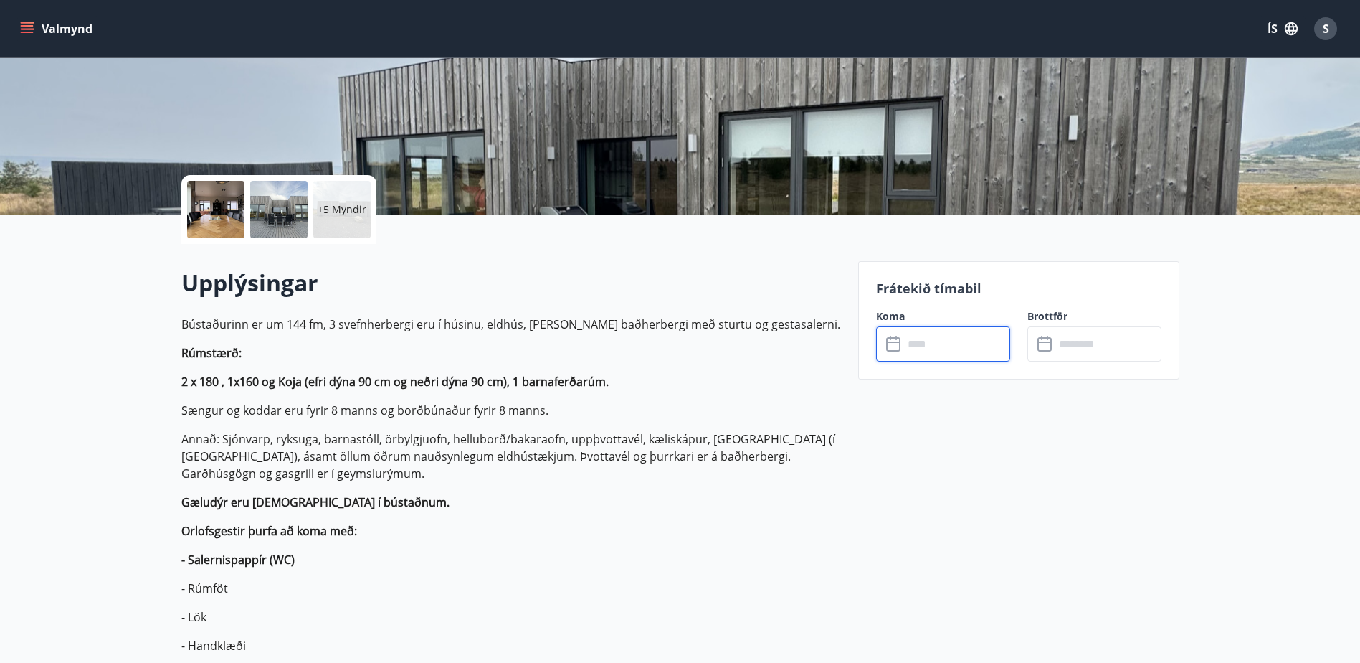
click at [908, 346] on input "text" at bounding box center [957, 343] width 107 height 35
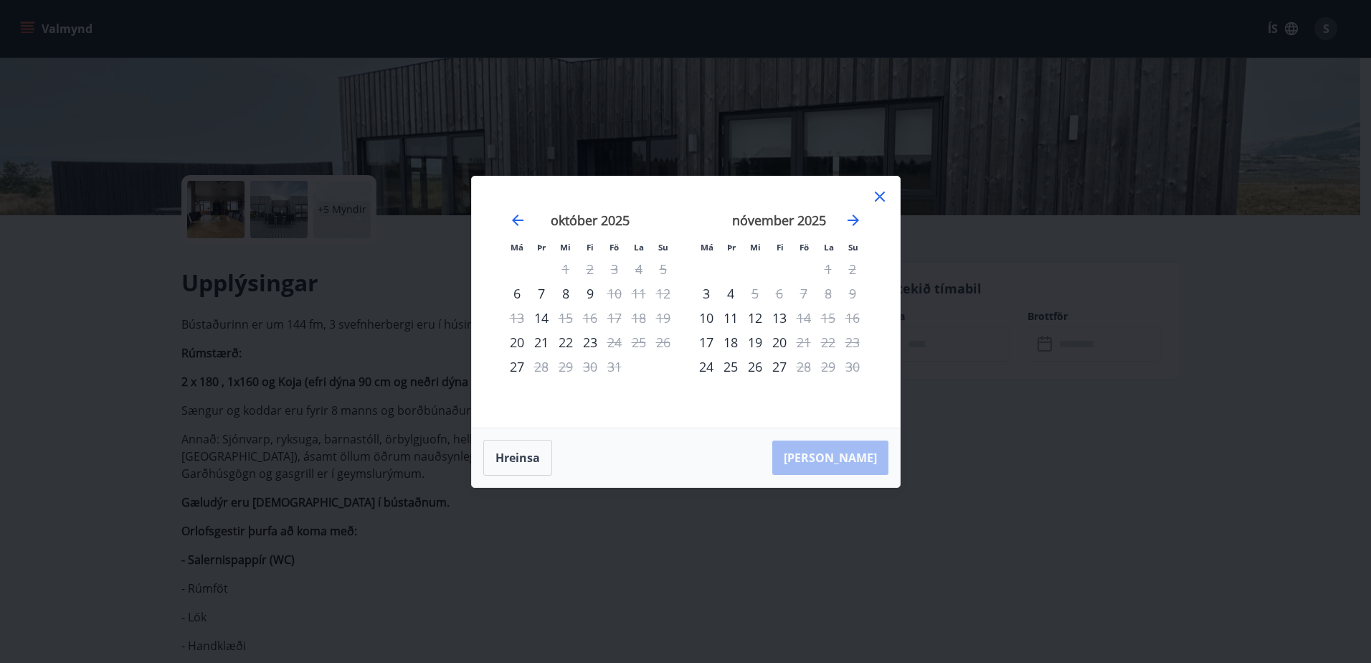
click at [882, 199] on icon at bounding box center [880, 196] width 10 height 10
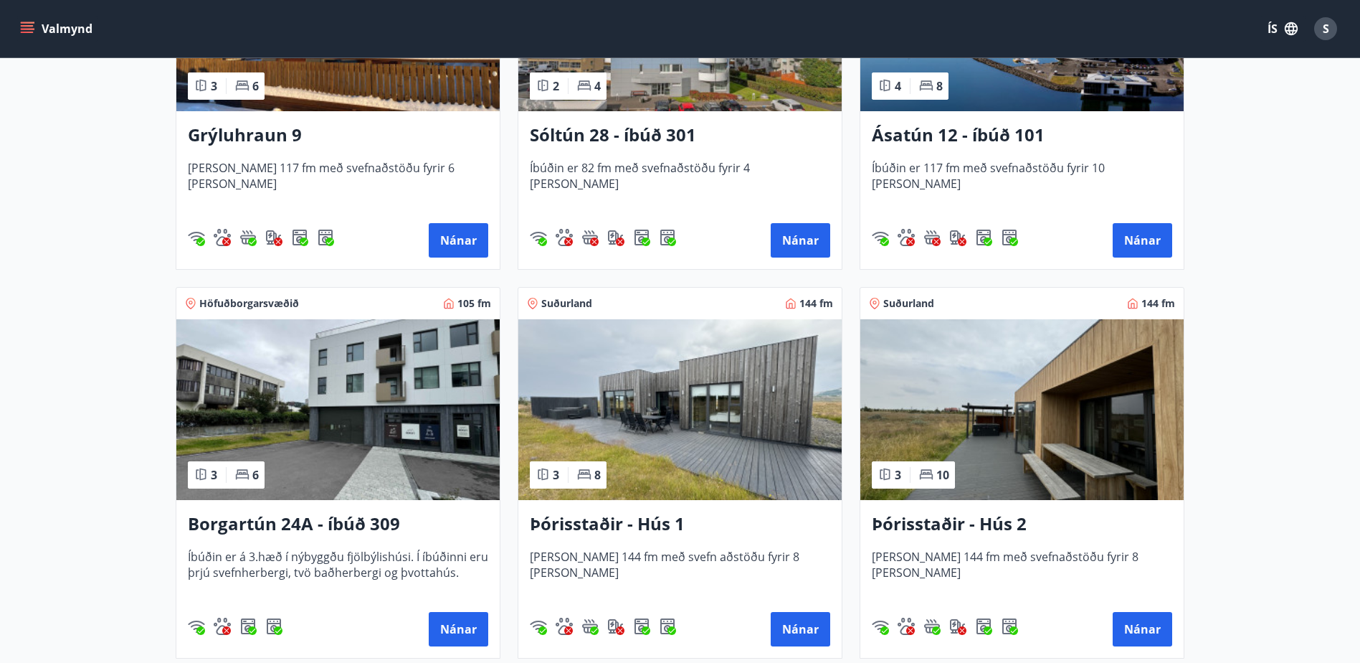
scroll to position [860, 0]
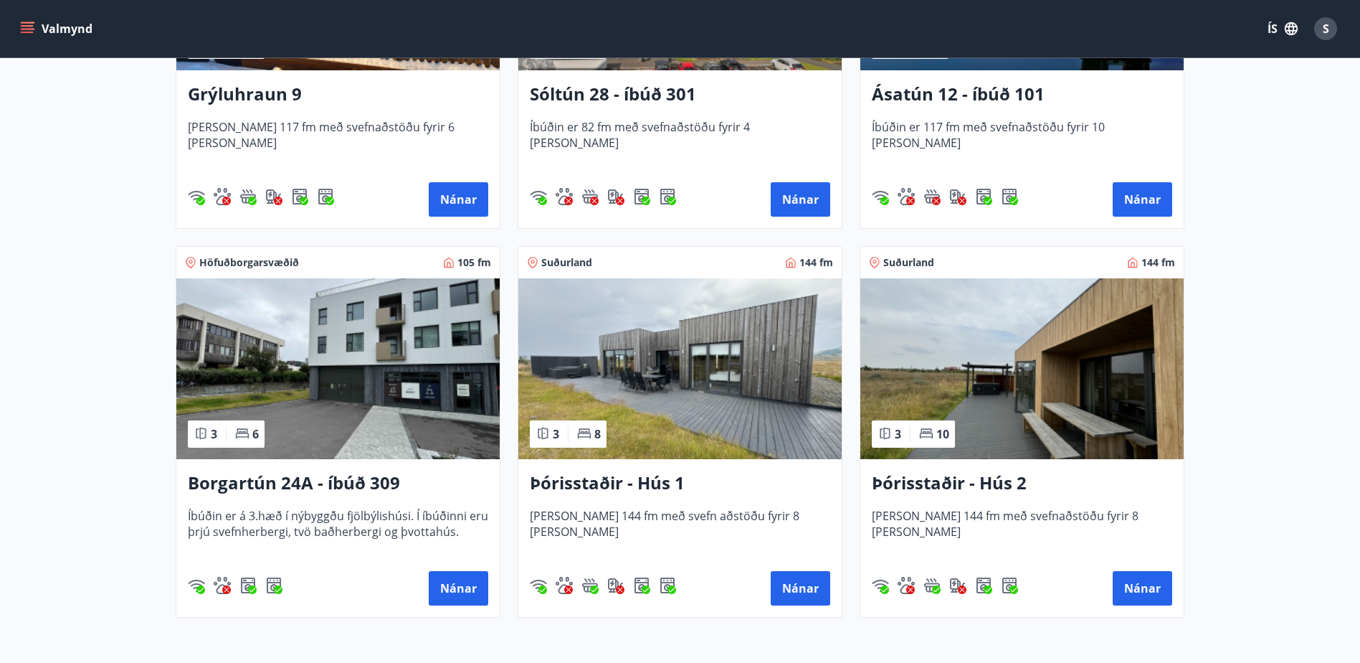
click at [927, 482] on h3 "Þórisstaðir - Hús 2" at bounding box center [1022, 483] width 300 height 26
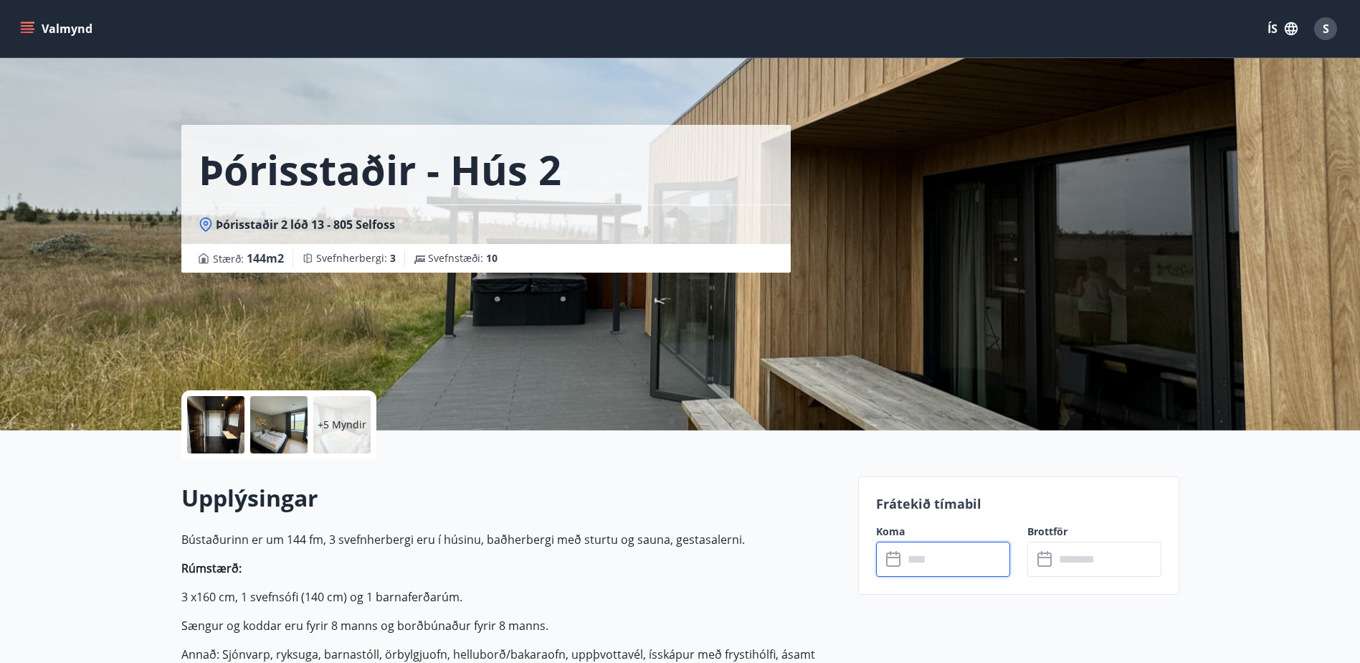
click at [906, 555] on input "text" at bounding box center [957, 558] width 107 height 35
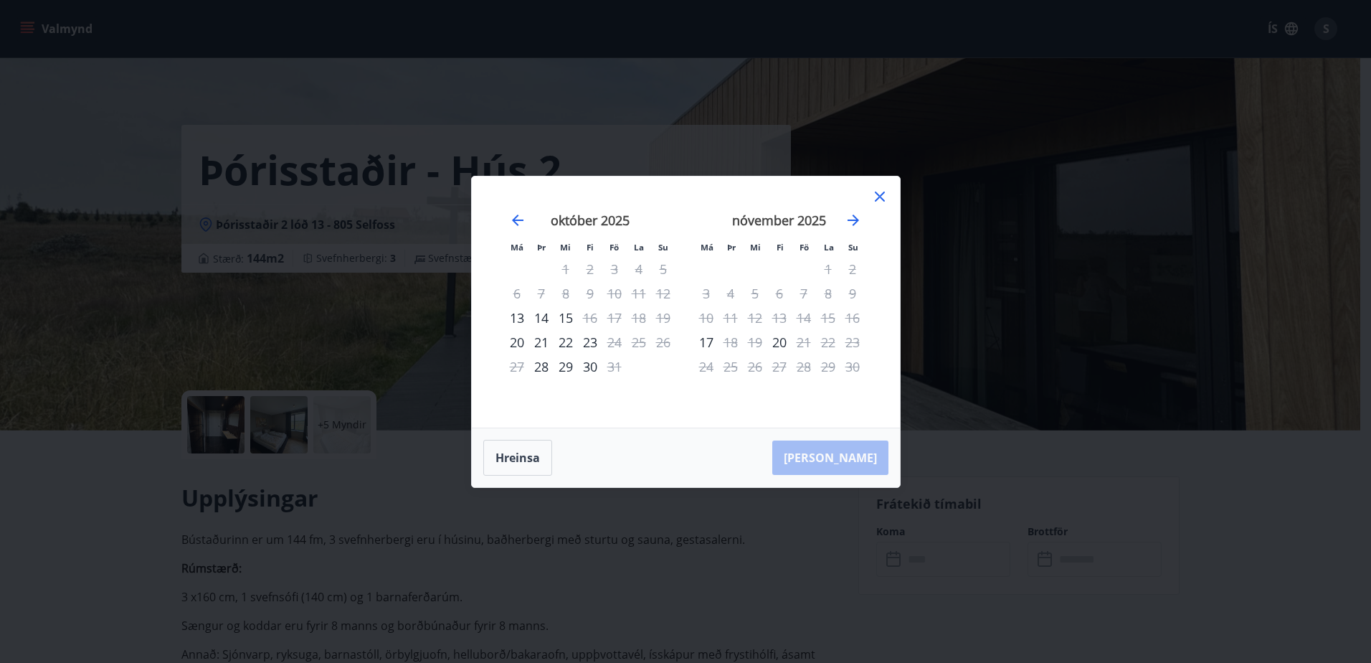
click at [884, 196] on icon at bounding box center [879, 196] width 17 height 17
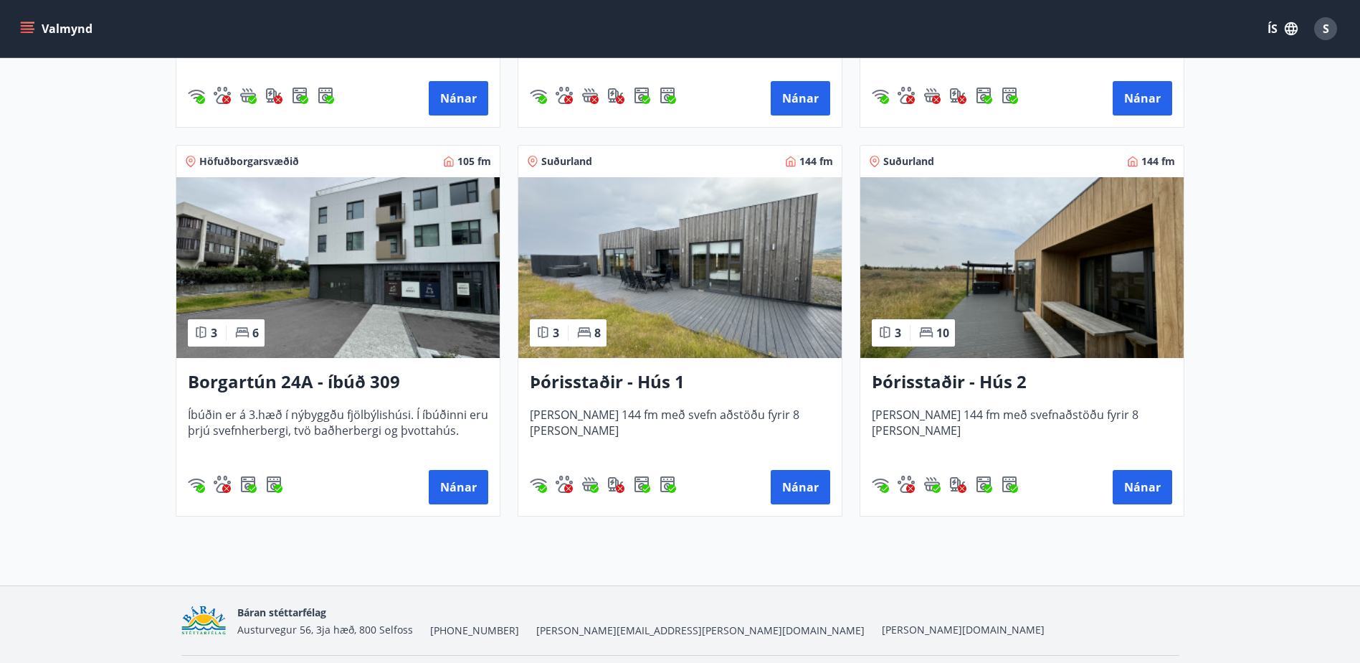
scroll to position [1004, 0]
